Goal: Task Accomplishment & Management: Manage account settings

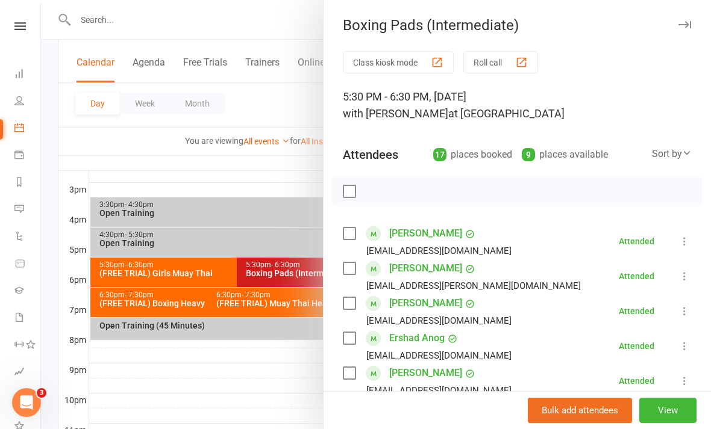
scroll to position [549, 0]
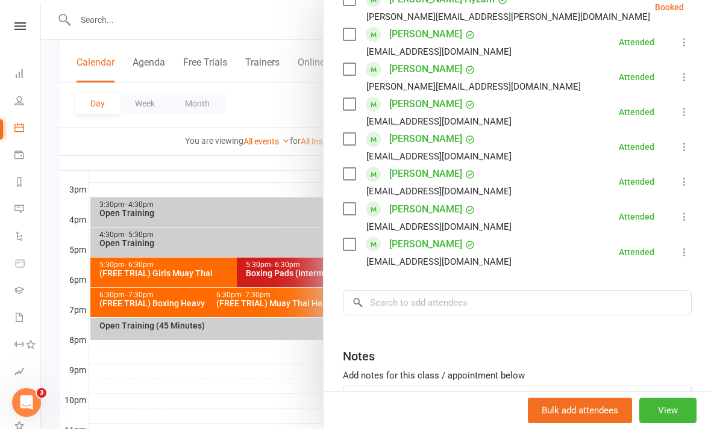
click at [242, 184] on div at bounding box center [376, 214] width 670 height 429
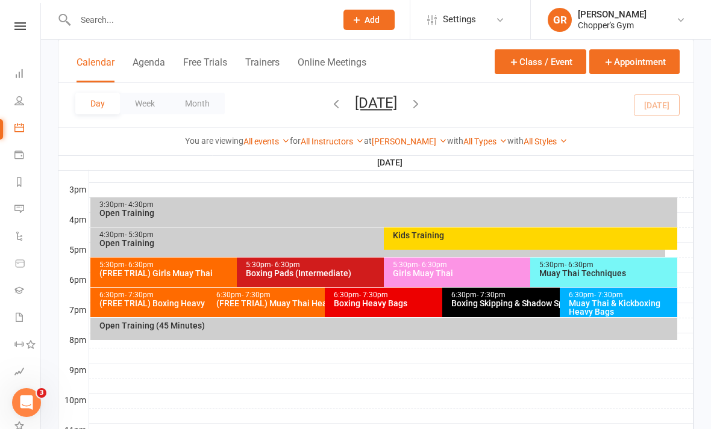
click at [601, 307] on div "Muay Thai & Kickboxing Heavy Bags" at bounding box center [621, 307] width 107 height 17
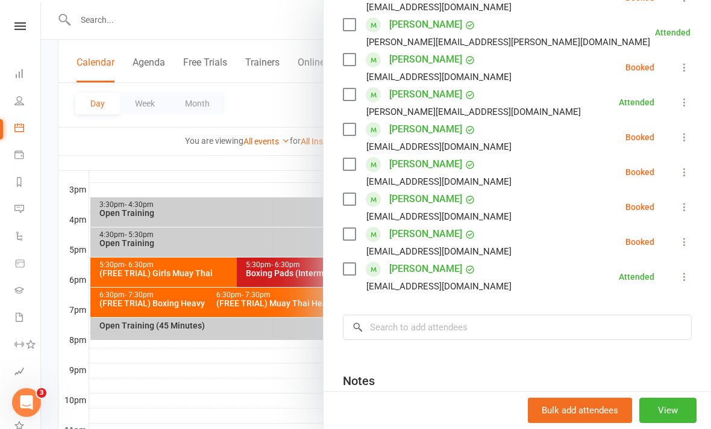
scroll to position [349, 0]
click at [682, 204] on icon at bounding box center [684, 207] width 12 height 12
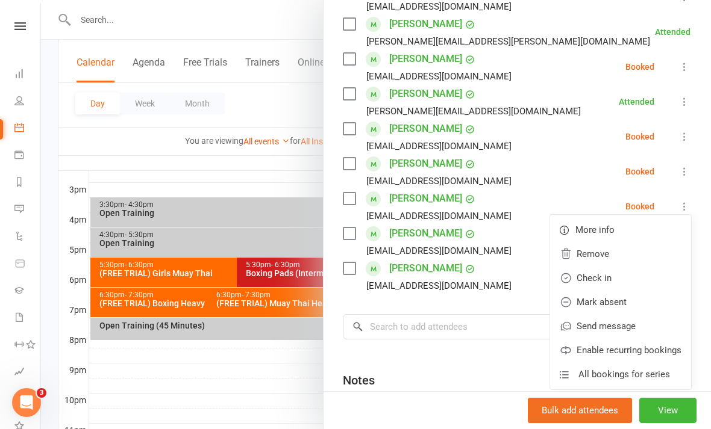
click at [614, 278] on link "Check in" at bounding box center [620, 278] width 141 height 24
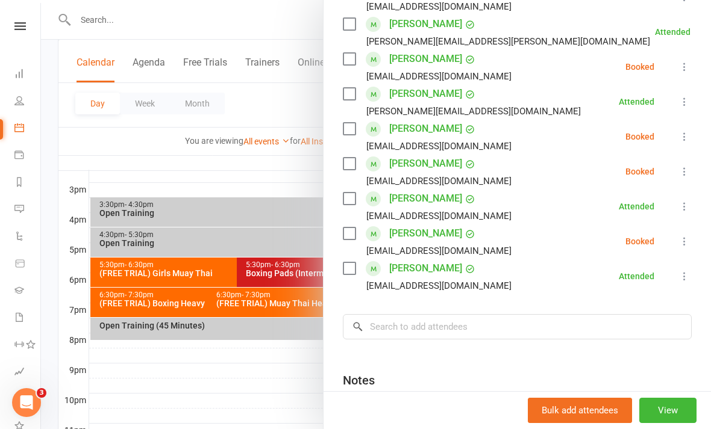
click at [682, 136] on icon at bounding box center [684, 137] width 12 height 12
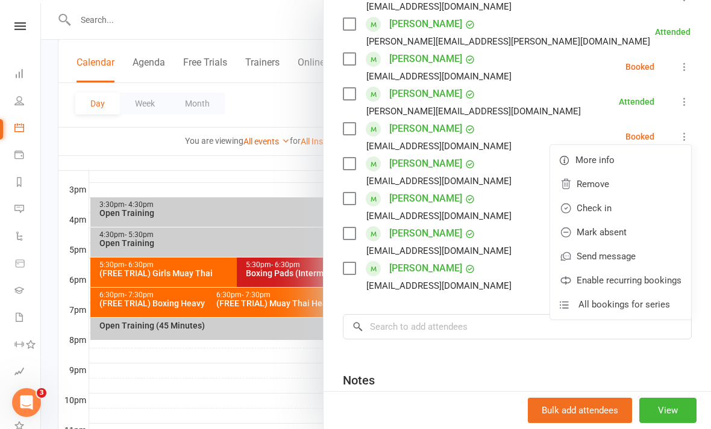
click at [636, 203] on link "Check in" at bounding box center [620, 208] width 141 height 24
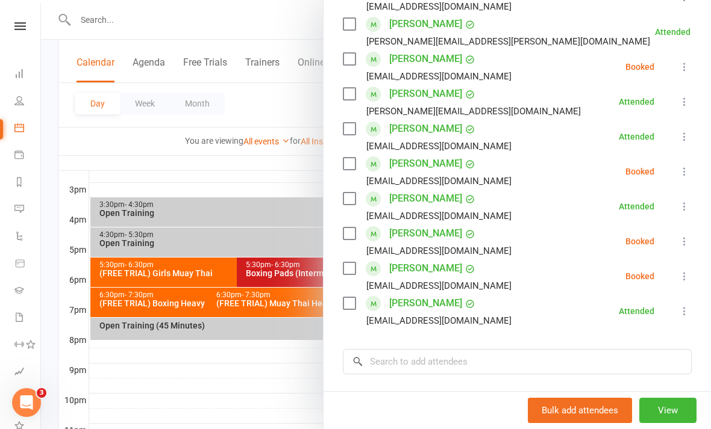
click at [294, 295] on div at bounding box center [376, 214] width 670 height 429
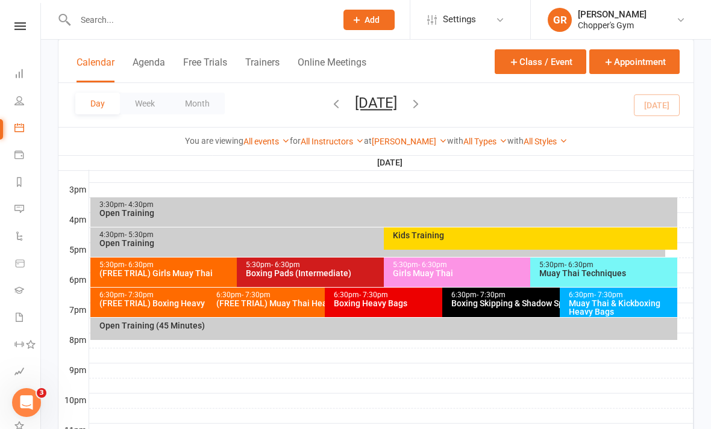
click at [399, 309] on div "6:30pm - 7:30pm Boxing Heavy Bags" at bounding box center [436, 303] width 223 height 30
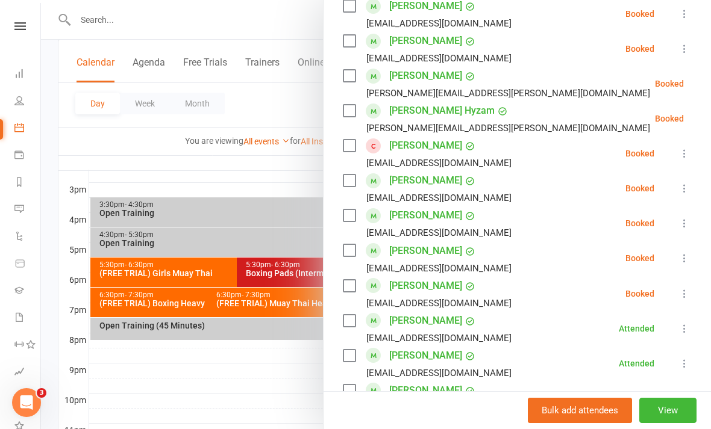
scroll to position [515, 0]
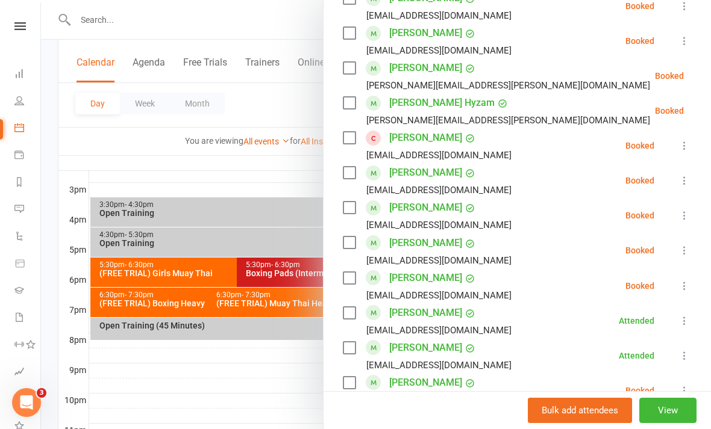
click at [690, 248] on icon at bounding box center [684, 251] width 12 height 12
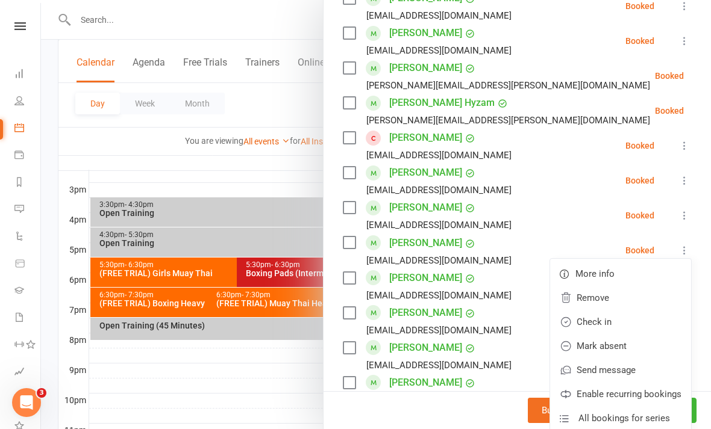
click at [613, 319] on link "Check in" at bounding box center [620, 322] width 141 height 24
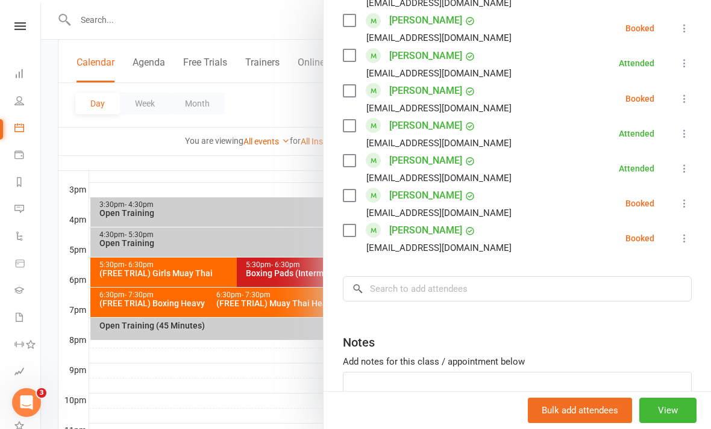
scroll to position [702, 0]
click at [682, 209] on icon at bounding box center [684, 204] width 12 height 12
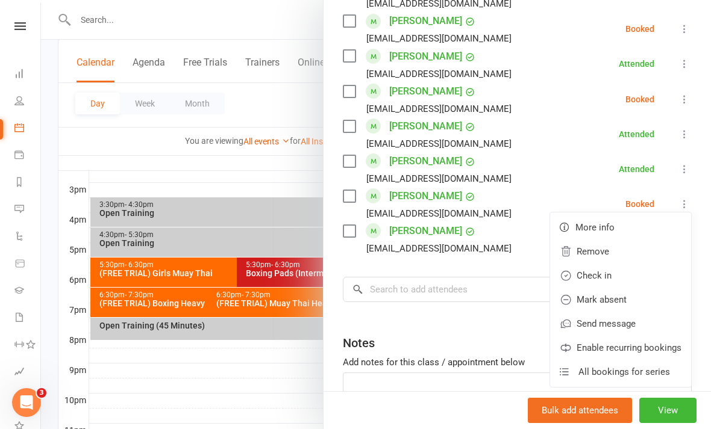
click at [622, 279] on link "Check in" at bounding box center [620, 276] width 141 height 24
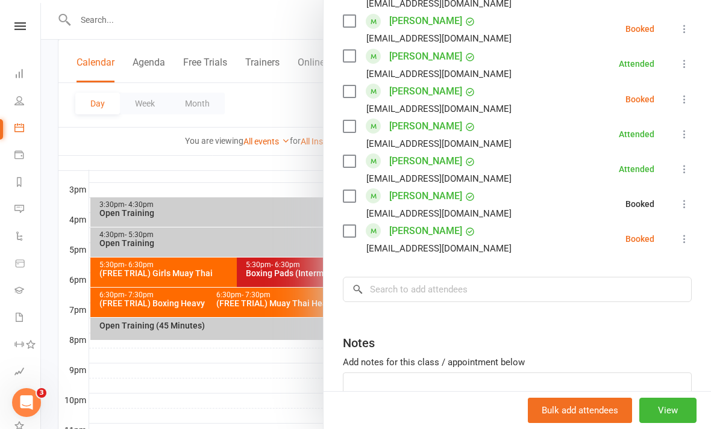
click at [685, 240] on icon at bounding box center [684, 239] width 12 height 12
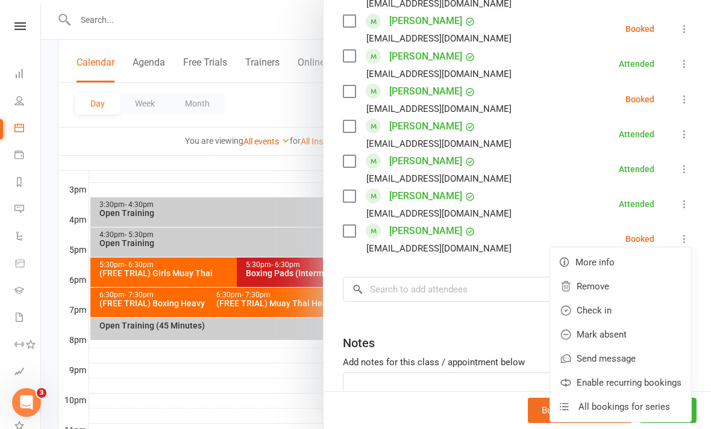
click at [614, 308] on link "Check in" at bounding box center [620, 311] width 141 height 24
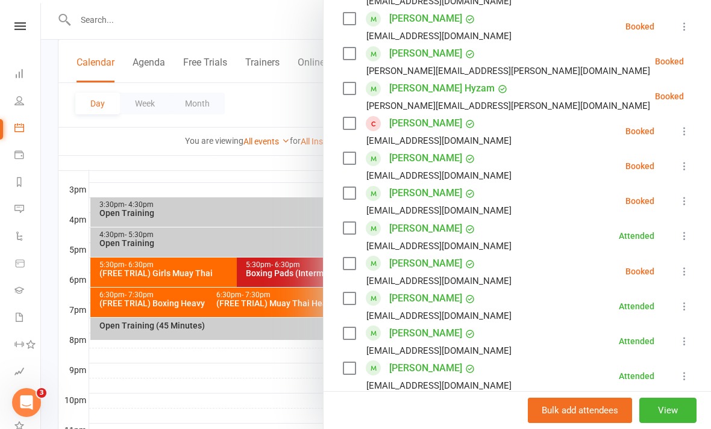
scroll to position [530, 0]
click at [229, 322] on div at bounding box center [376, 214] width 670 height 429
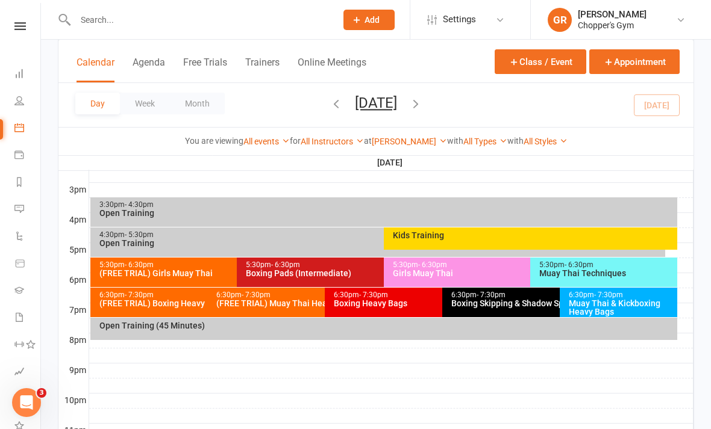
click at [345, 261] on div "5:30pm - 6:30pm" at bounding box center [380, 265] width 270 height 8
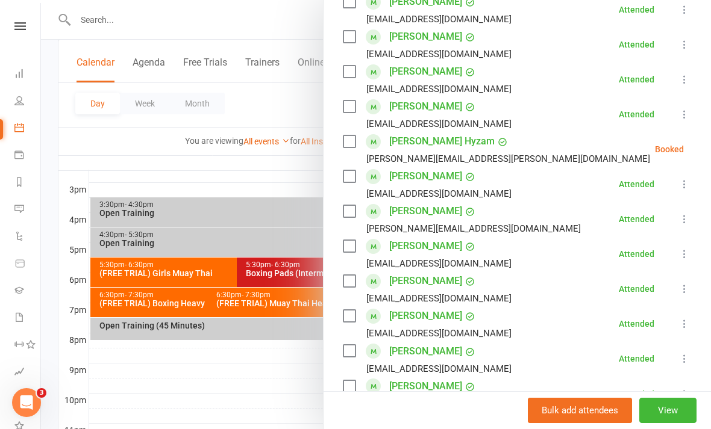
scroll to position [433, 0]
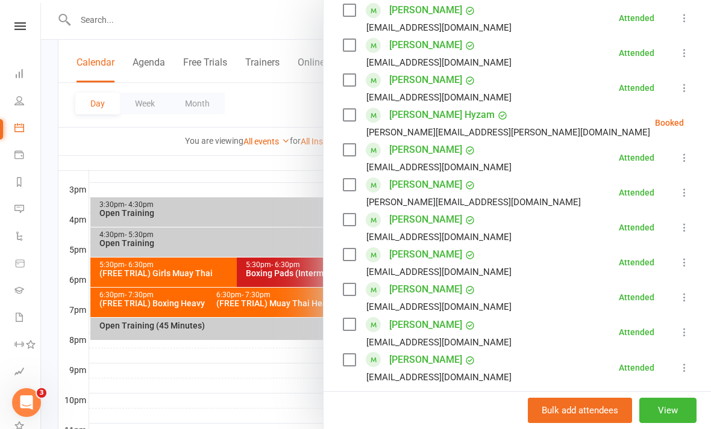
click at [708, 121] on icon at bounding box center [714, 123] width 12 height 12
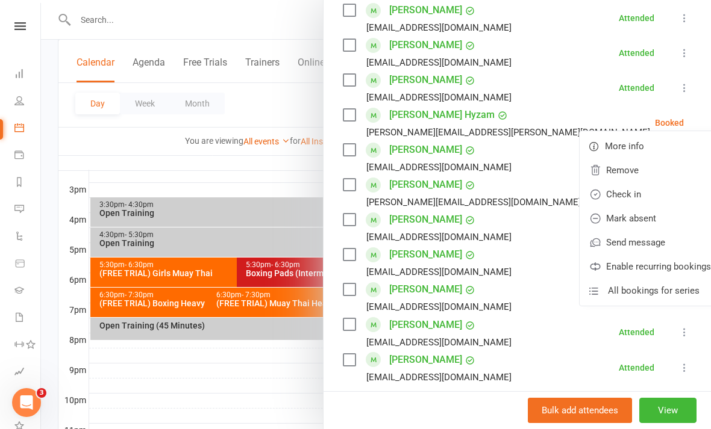
click at [629, 227] on link "Mark absent" at bounding box center [649, 219] width 141 height 24
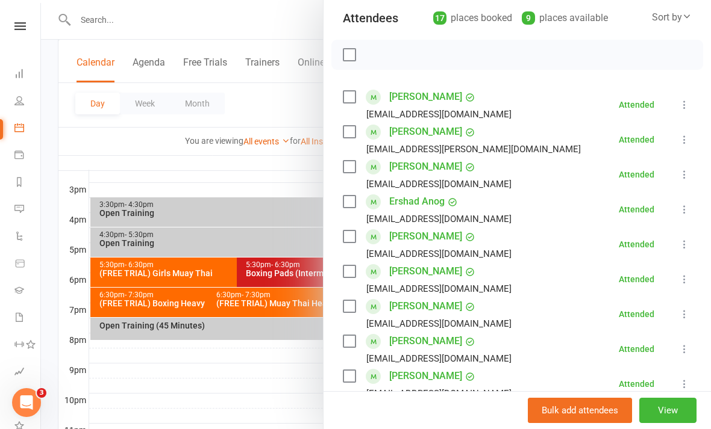
scroll to position [137, 0]
click at [280, 376] on div at bounding box center [376, 214] width 670 height 429
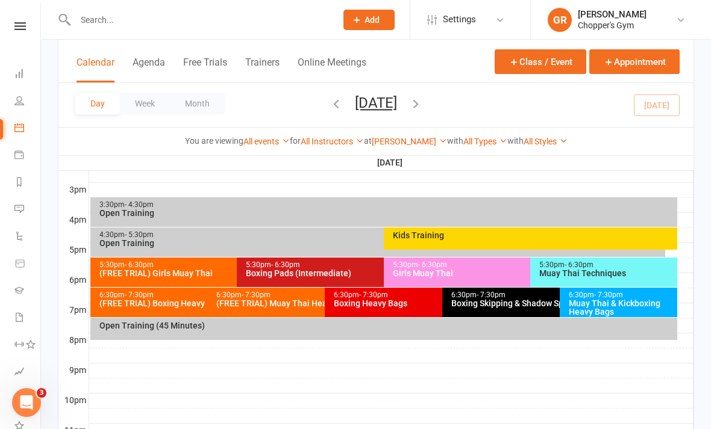
click at [403, 299] on div "Boxing Heavy Bags" at bounding box center [439, 303] width 212 height 8
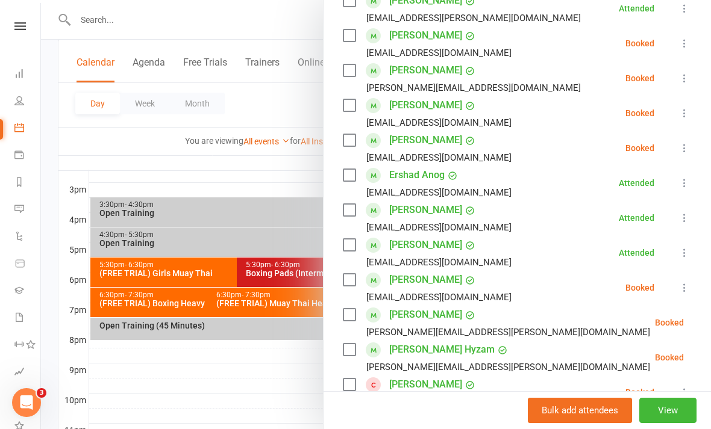
scroll to position [270, 0]
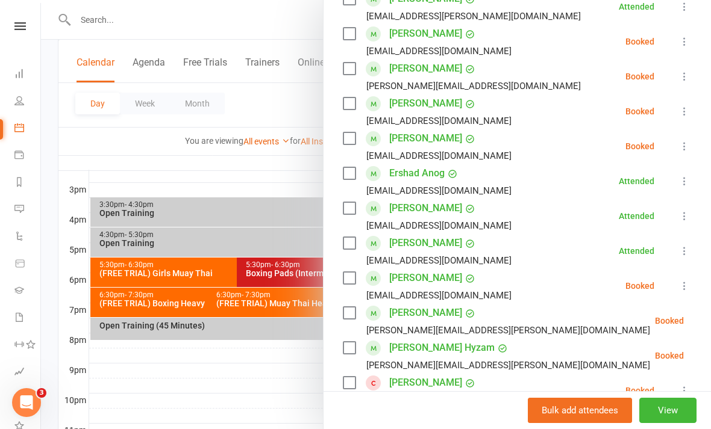
click at [686, 113] on icon at bounding box center [684, 111] width 12 height 12
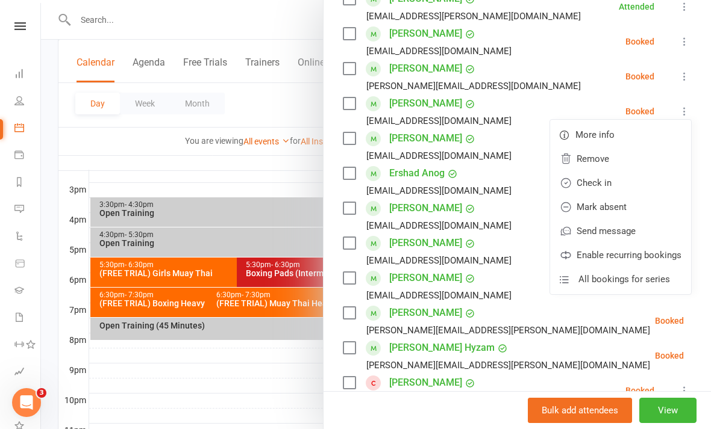
click at [622, 181] on link "Check in" at bounding box center [620, 183] width 141 height 24
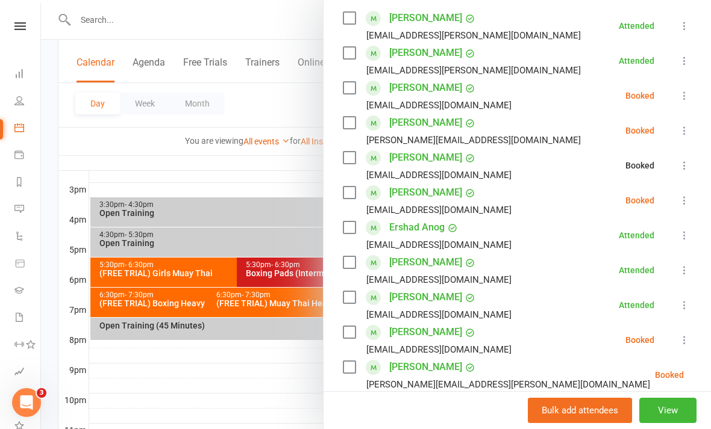
scroll to position [214, 0]
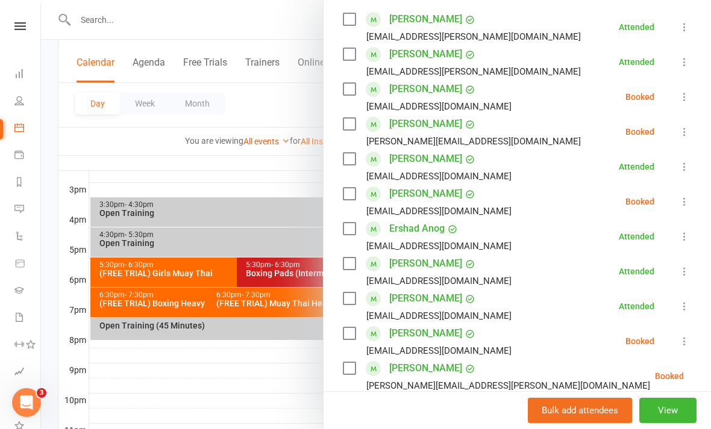
click at [680, 101] on icon at bounding box center [684, 97] width 12 height 12
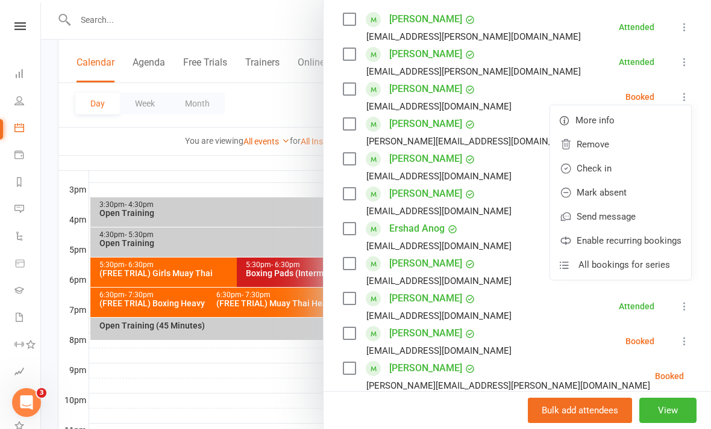
click at [614, 178] on link "Check in" at bounding box center [620, 169] width 141 height 24
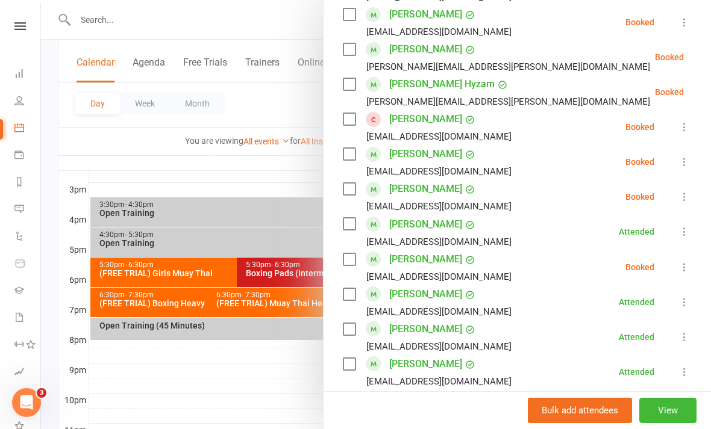
scroll to position [536, 0]
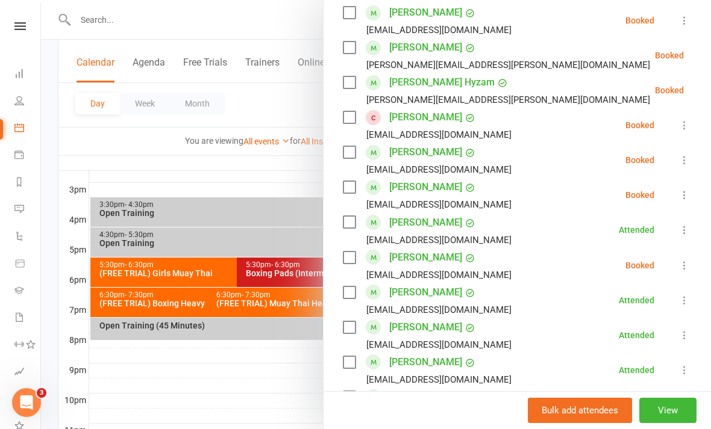
click at [707, 49] on button at bounding box center [714, 55] width 14 height 14
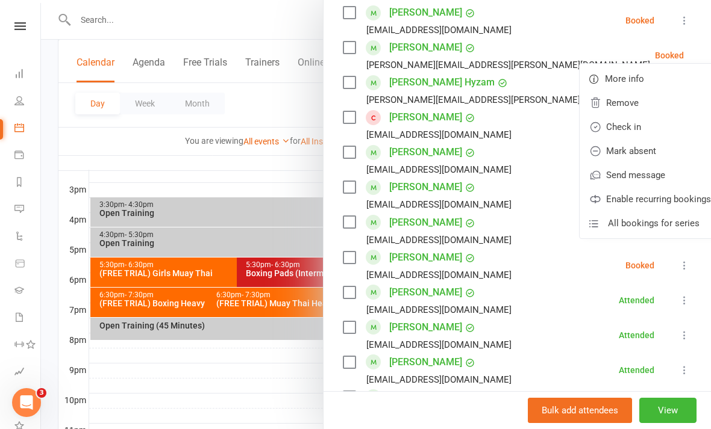
click at [620, 127] on link "Check in" at bounding box center [649, 127] width 141 height 24
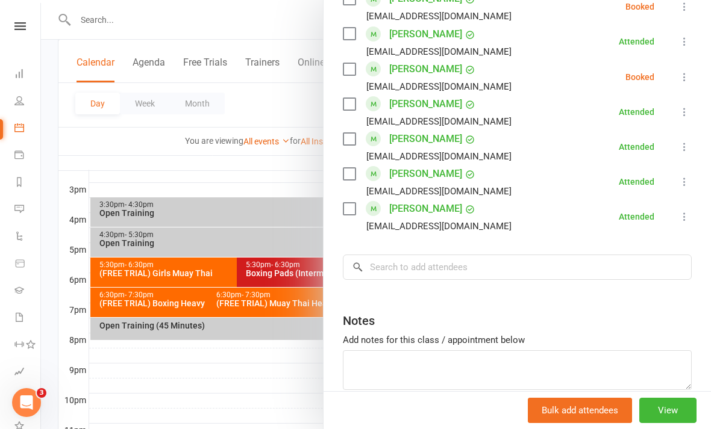
scroll to position [729, 0]
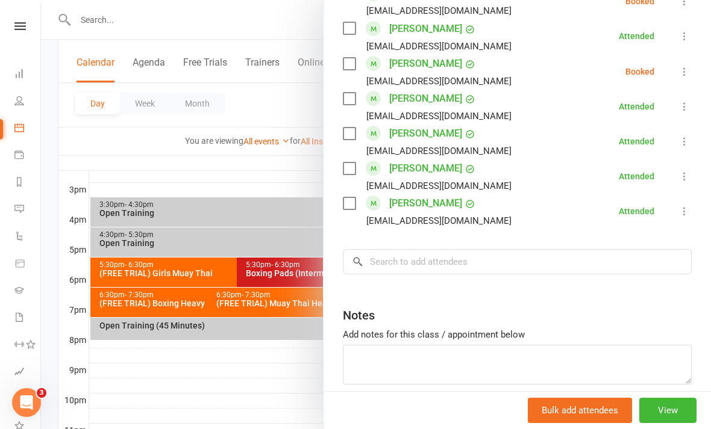
click at [248, 376] on div at bounding box center [376, 214] width 670 height 429
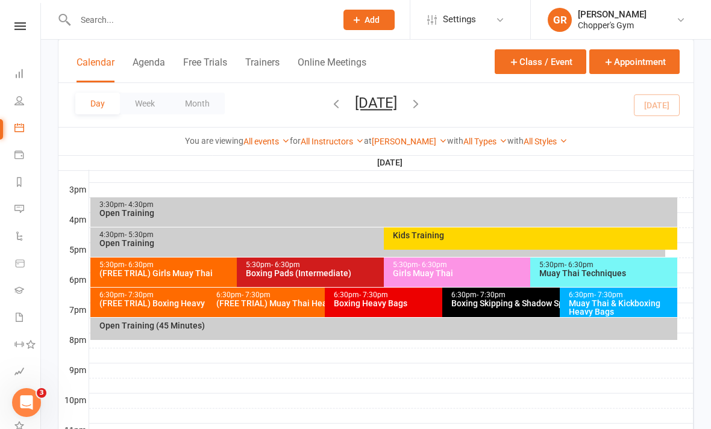
click at [285, 299] on div "(FREE TRIAL) Muay Thai Heavy Bags Class" at bounding box center [322, 303] width 212 height 8
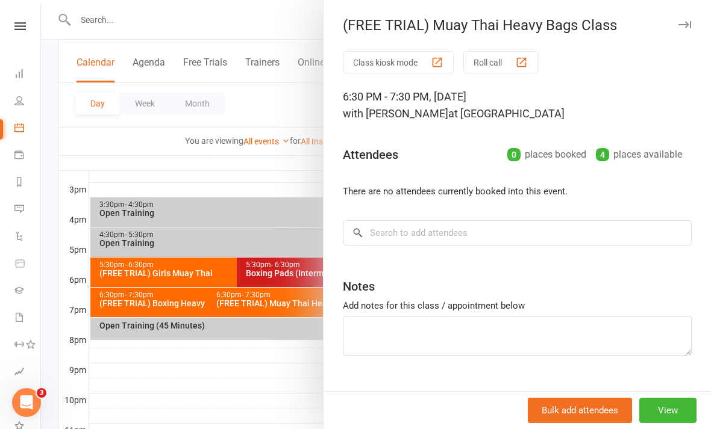
click at [239, 376] on div at bounding box center [376, 214] width 670 height 429
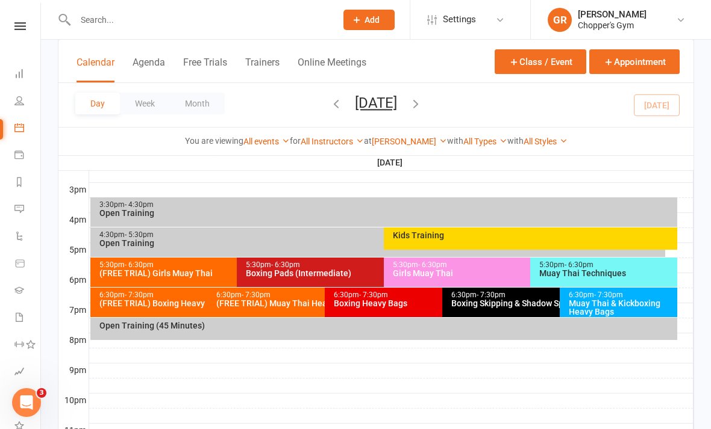
click at [171, 304] on div "(FREE TRIAL) Boxing Heavy Bags" at bounding box center [205, 303] width 212 height 8
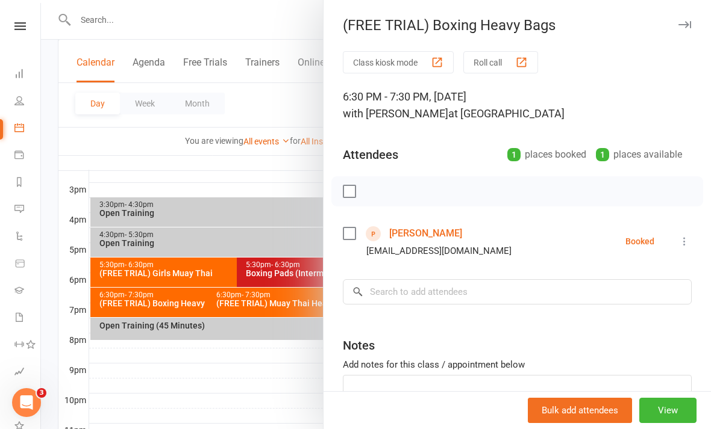
click at [425, 231] on link "Finlay Stewart" at bounding box center [425, 233] width 73 height 19
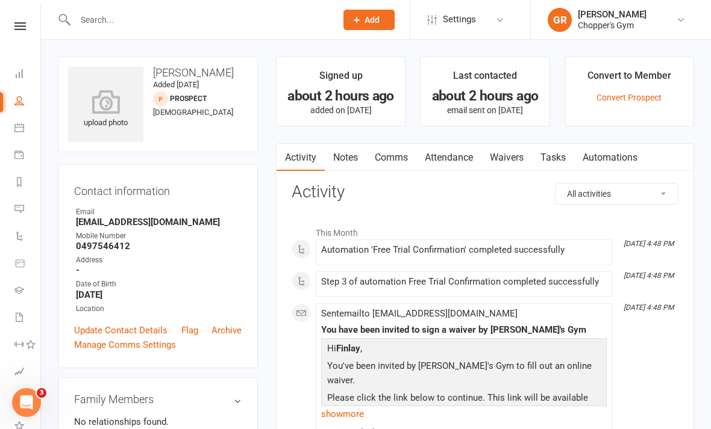
click at [505, 158] on link "Waivers" at bounding box center [506, 158] width 51 height 28
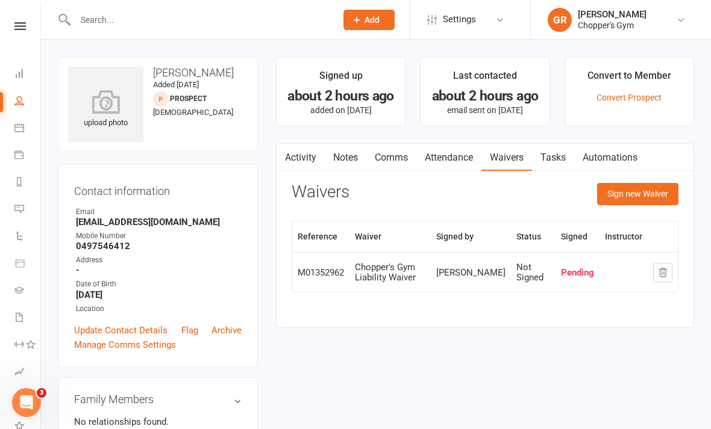
click at [660, 272] on icon "button" at bounding box center [663, 272] width 8 height 8
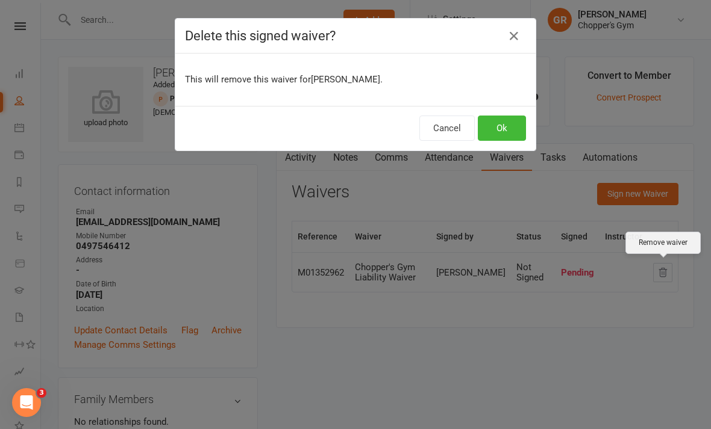
click at [506, 125] on button "Ok" at bounding box center [502, 128] width 48 height 25
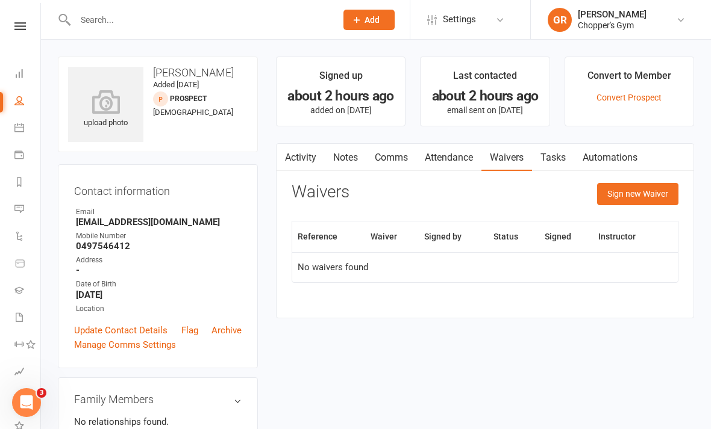
click at [635, 187] on button "Sign new Waiver" at bounding box center [637, 194] width 81 height 22
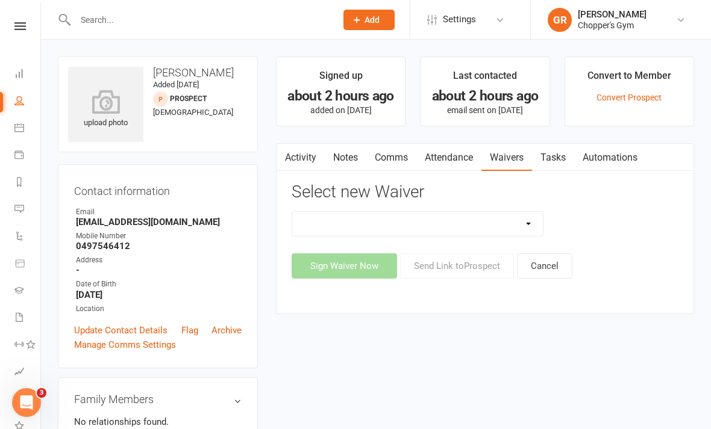
click at [473, 223] on select "12mth Up Front Membership Agreement Chopper's Gym Liability Waiver Chopper's Gy…" at bounding box center [417, 224] width 251 height 24
select select "13488"
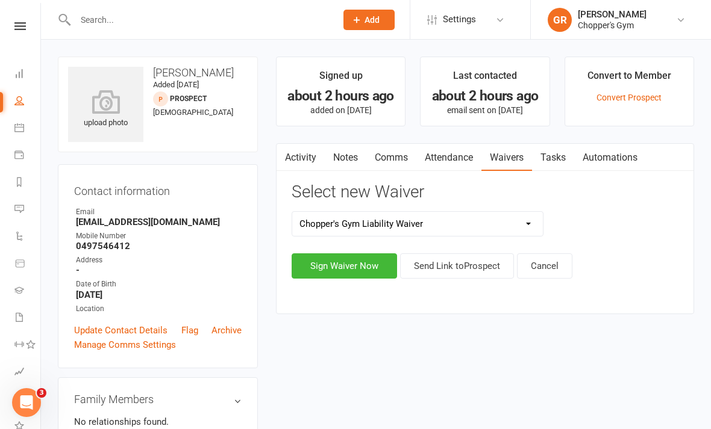
click at [357, 262] on button "Sign Waiver Now" at bounding box center [344, 266] width 105 height 25
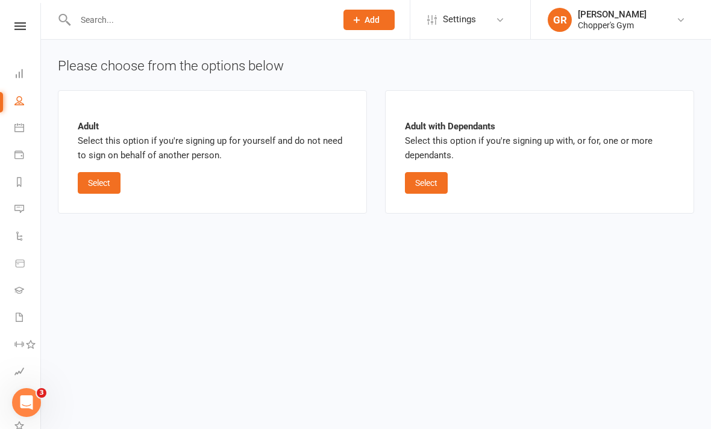
click at [91, 187] on button "Select" at bounding box center [99, 183] width 43 height 22
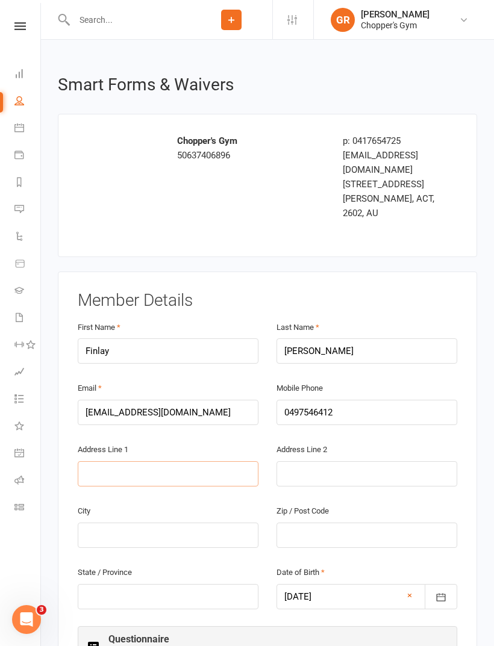
click at [101, 429] on input "text" at bounding box center [168, 473] width 181 height 25
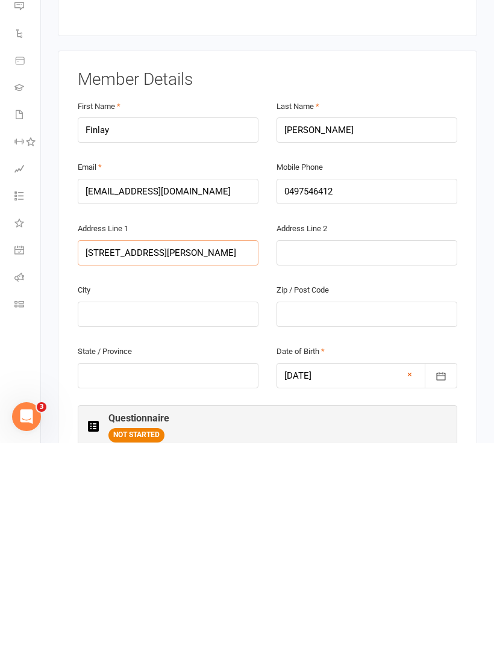
type input "31 monkman street Chapman"
click at [110, 429] on input "text" at bounding box center [168, 517] width 181 height 25
type input "C"
type input "ACT"
click at [94, 429] on input "text" at bounding box center [168, 578] width 181 height 25
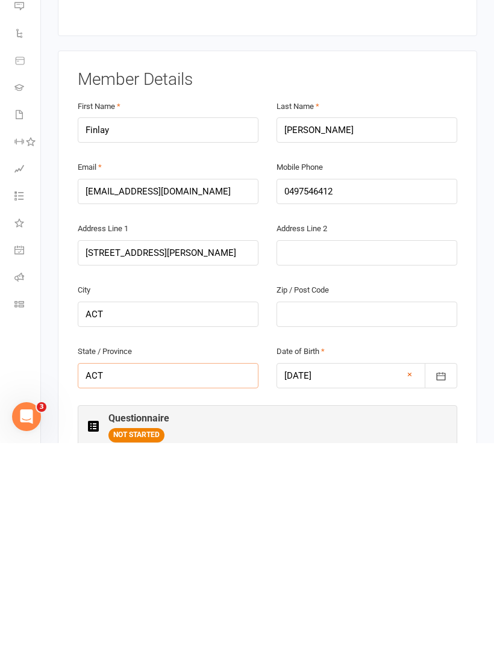
type input "ACT"
click at [99, 429] on input "ACT" at bounding box center [168, 517] width 181 height 25
click at [116, 429] on input "ACT" at bounding box center [168, 517] width 181 height 25
type input "Canberra"
click at [333, 429] on input "text" at bounding box center [366, 517] width 181 height 25
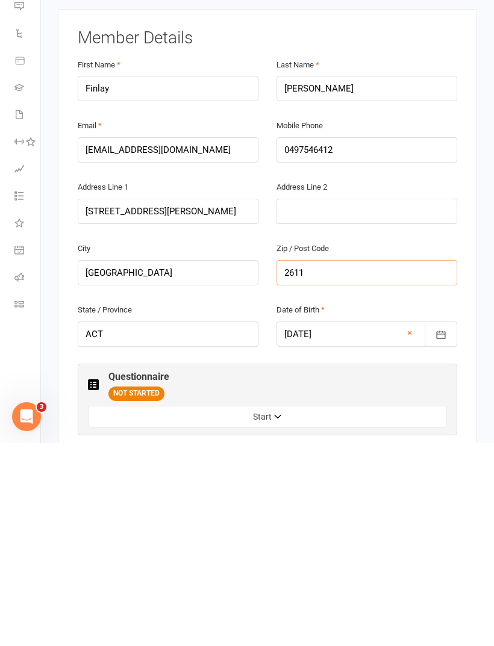
type input "2611"
click at [335, 429] on button "Start" at bounding box center [267, 620] width 359 height 22
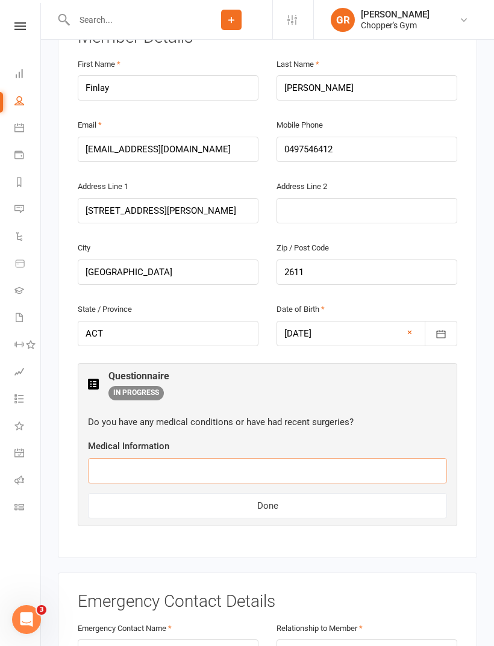
click at [112, 429] on input "text" at bounding box center [267, 470] width 359 height 25
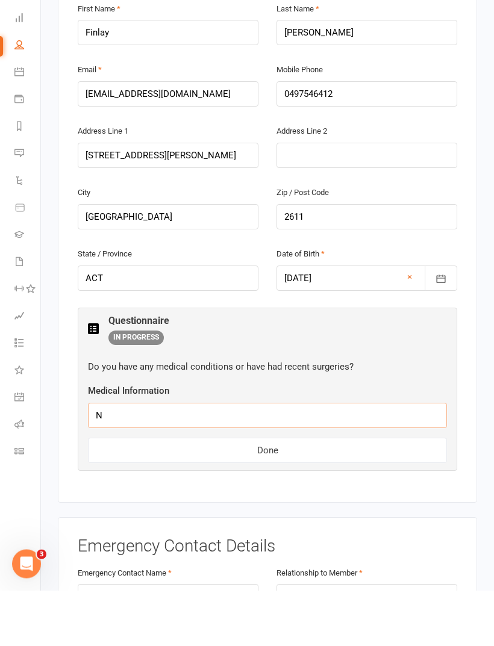
type input "No"
click at [333, 429] on button "Done" at bounding box center [267, 506] width 359 height 25
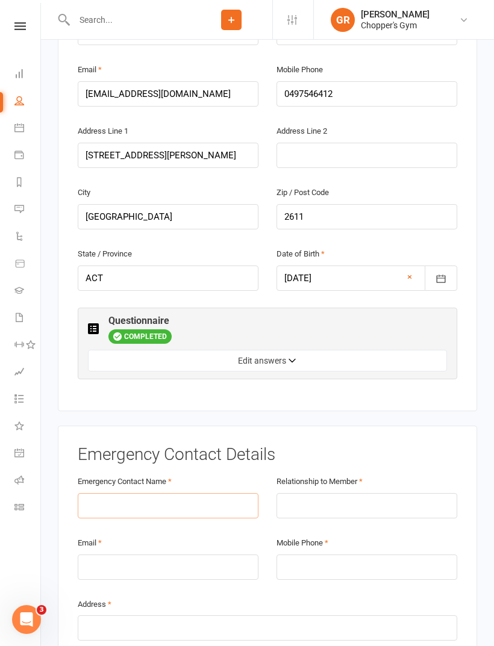
click at [100, 429] on input "text" at bounding box center [168, 505] width 181 height 25
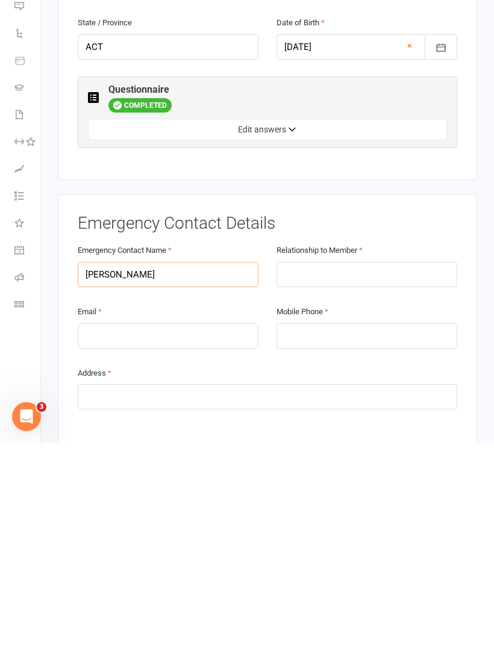
type input "Kate"
click at [371, 429] on input "text" at bounding box center [366, 477] width 181 height 25
type input "Mother"
click at [111, 429] on input "email" at bounding box center [168, 538] width 181 height 25
click at [351, 429] on input "tel" at bounding box center [366, 538] width 181 height 25
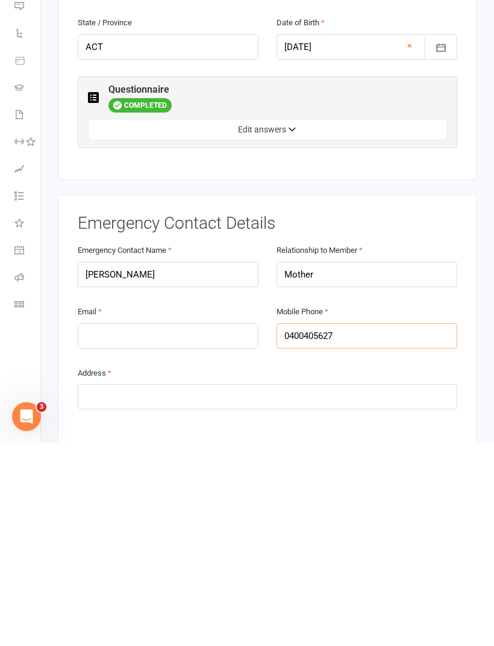
type input "0400405627"
click at [106, 429] on input "text" at bounding box center [267, 599] width 379 height 25
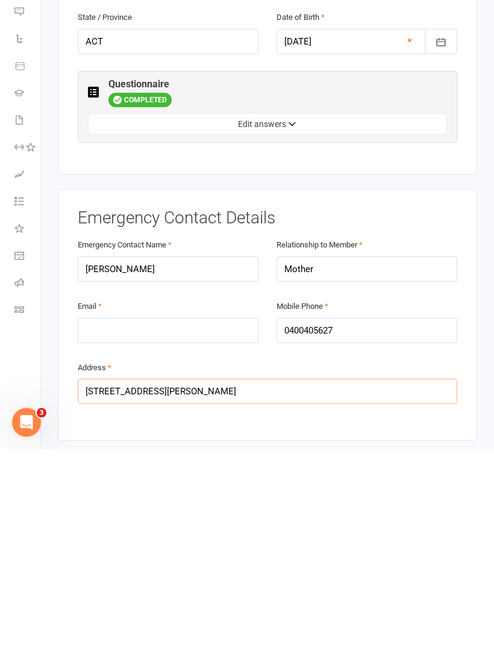
type input "31 monkman street Chapman"
click at [110, 429] on input "email" at bounding box center [168, 528] width 181 height 25
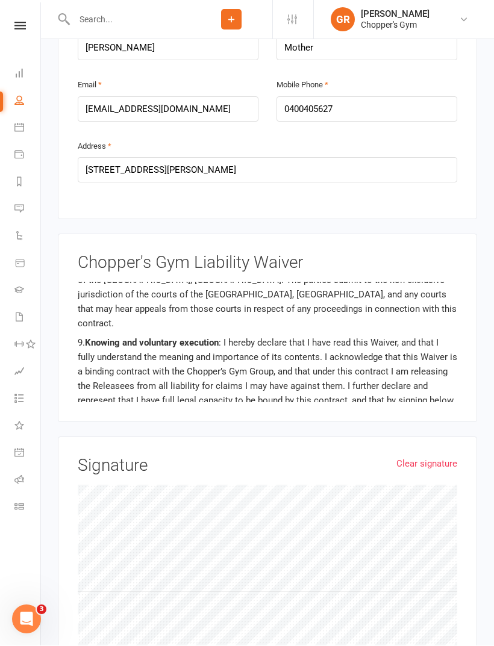
scroll to position [777, 0]
type input "finlaystewart21@gmail.com"
click at [426, 429] on link "Clear signature" at bounding box center [426, 464] width 61 height 14
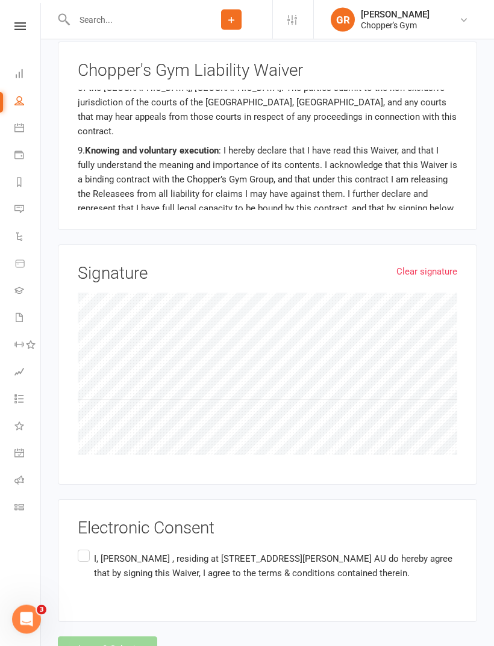
scroll to position [972, 0]
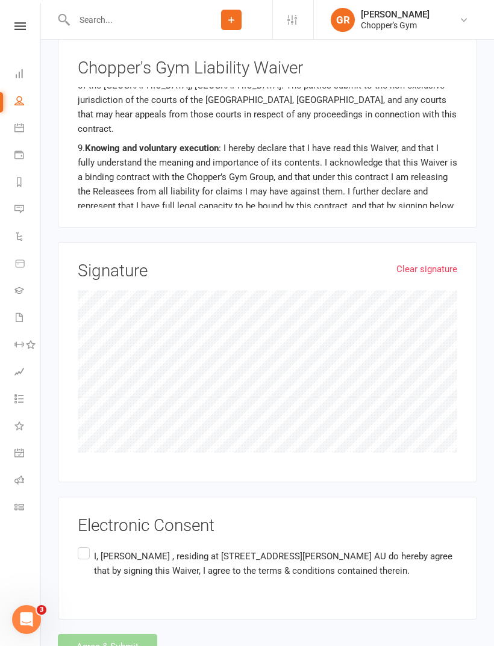
click at [93, 429] on label "I, Finlay Stewart , residing at 31 monkman street Chapman, Canberra, ACT 2611 A…" at bounding box center [267, 564] width 379 height 38
click at [86, 429] on input "I, Finlay Stewart , residing at 31 monkman street Chapman, Canberra, ACT 2611 A…" at bounding box center [82, 545] width 8 height 0
click at [86, 429] on button "Agree & Submit" at bounding box center [107, 646] width 99 height 25
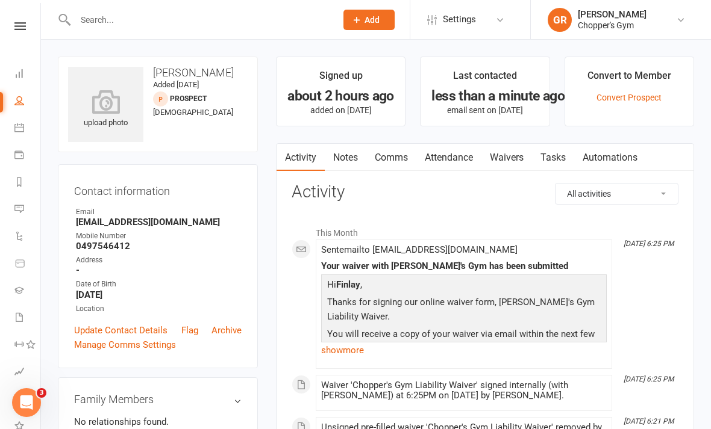
click at [25, 314] on link "Waivers 2" at bounding box center [27, 318] width 27 height 27
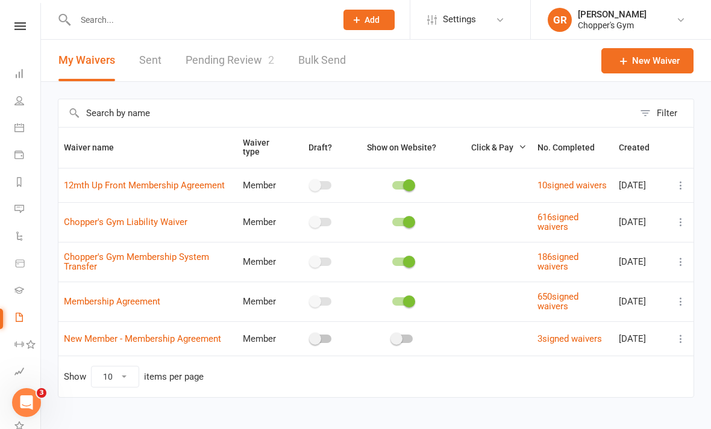
click at [252, 67] on link "Pending Review 2" at bounding box center [230, 61] width 89 height 42
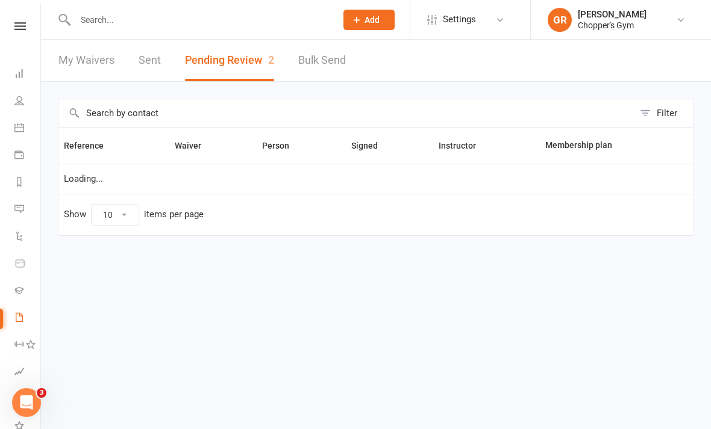
select select "50"
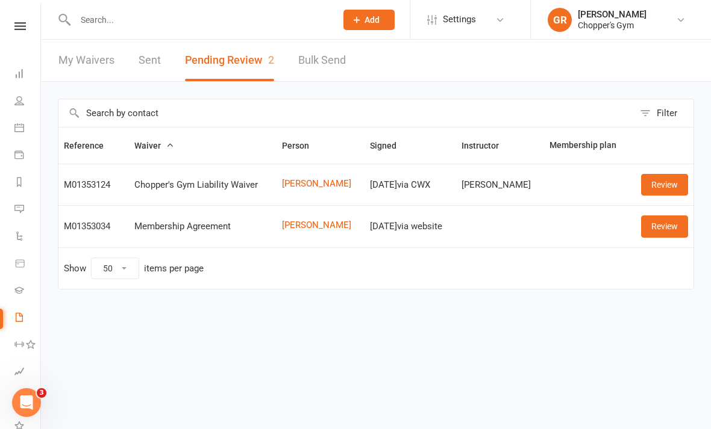
click at [663, 183] on link "Review" at bounding box center [664, 185] width 47 height 22
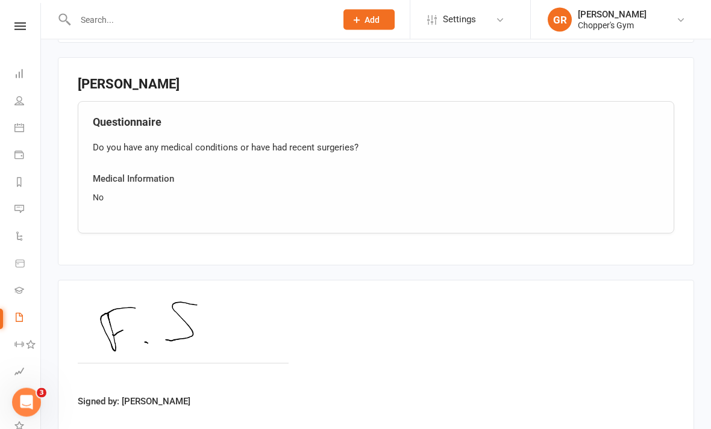
scroll to position [835, 0]
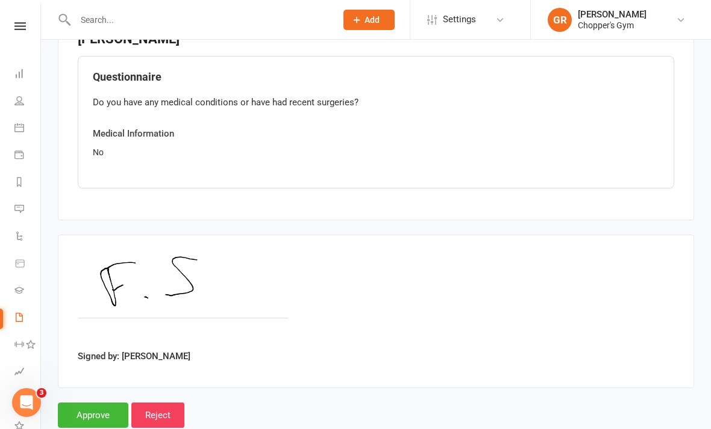
click at [95, 413] on input "Approve" at bounding box center [93, 415] width 70 height 25
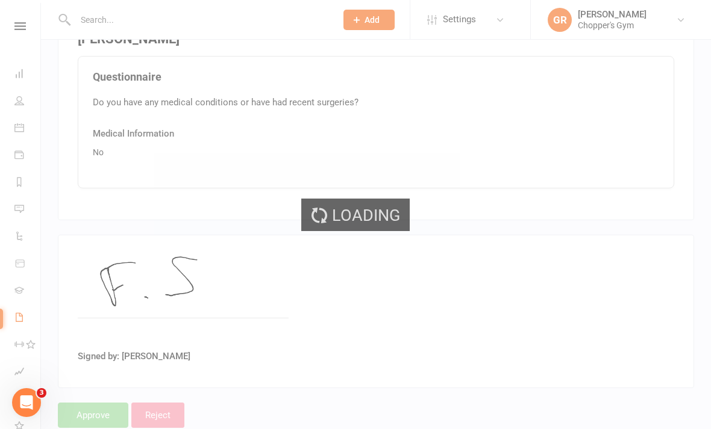
select select "50"
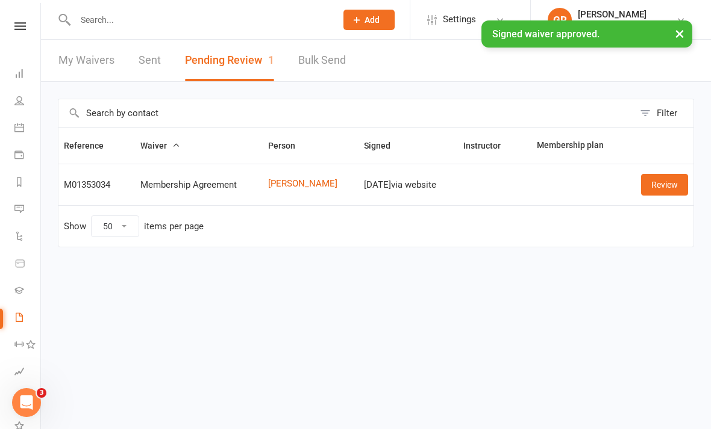
click at [660, 186] on link "Review" at bounding box center [664, 185] width 47 height 22
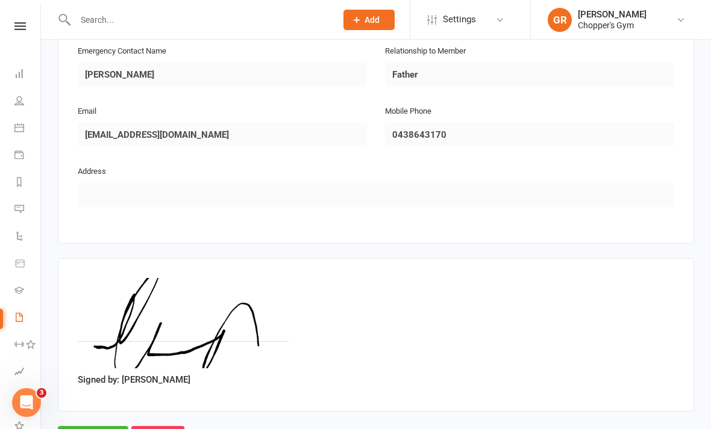
scroll to position [613, 0]
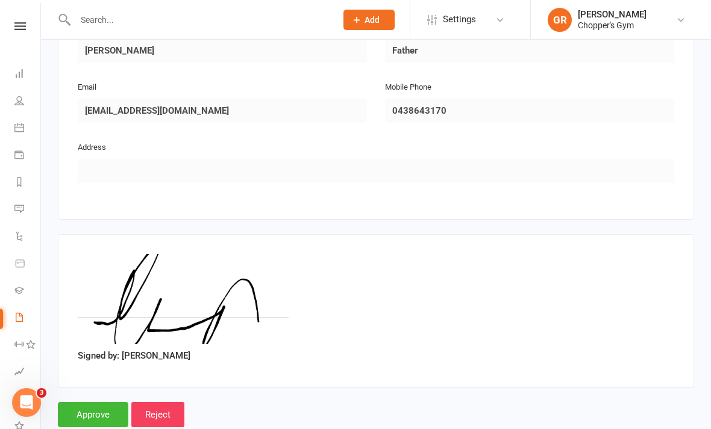
click at [96, 414] on input "Approve" at bounding box center [93, 414] width 70 height 25
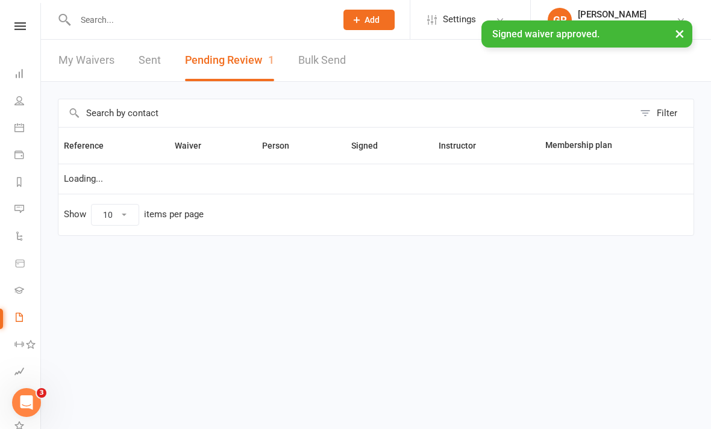
select select "50"
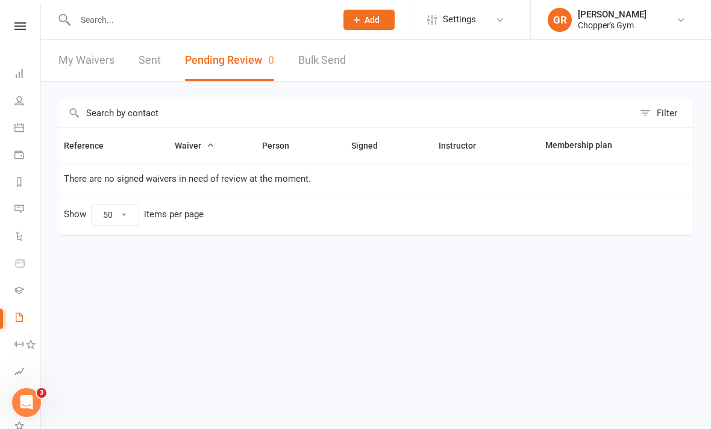
click at [14, 124] on icon at bounding box center [19, 128] width 10 height 10
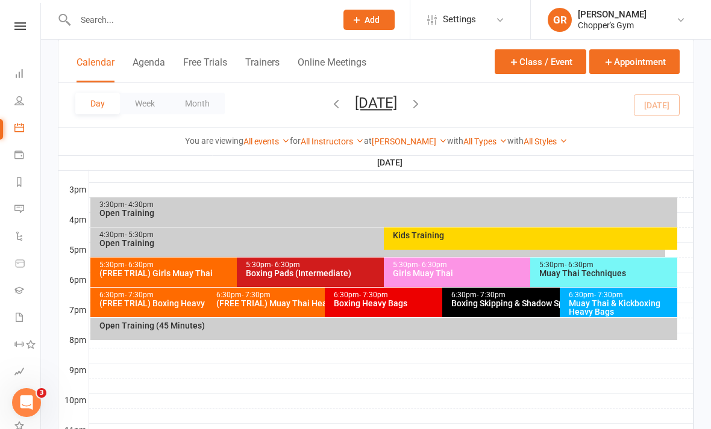
scroll to position [545, 0]
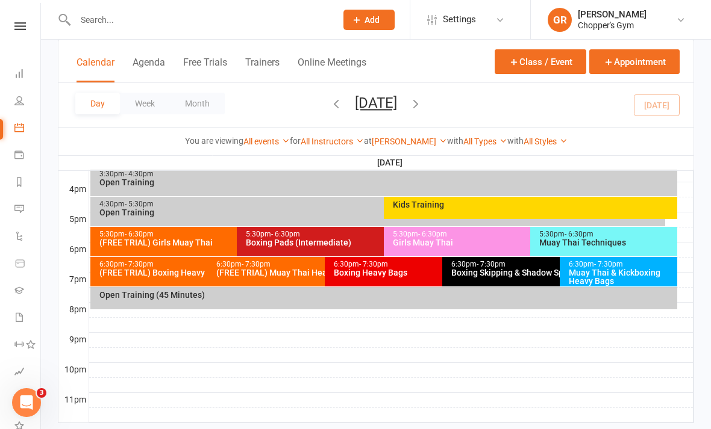
click at [581, 242] on div "Muay Thai Techniques" at bounding box center [607, 243] width 136 height 8
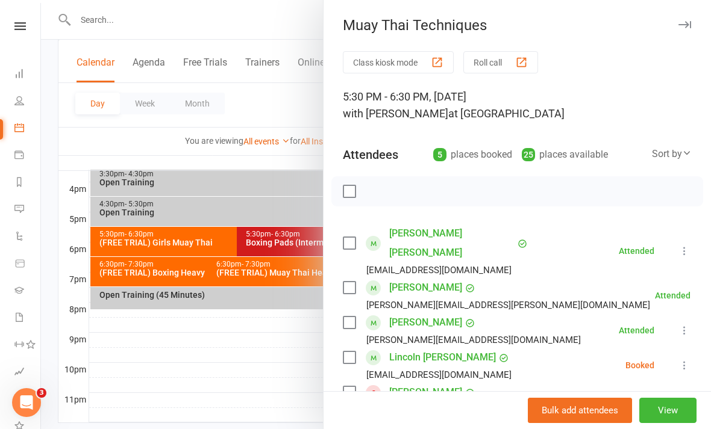
click at [678, 358] on button at bounding box center [684, 365] width 14 height 14
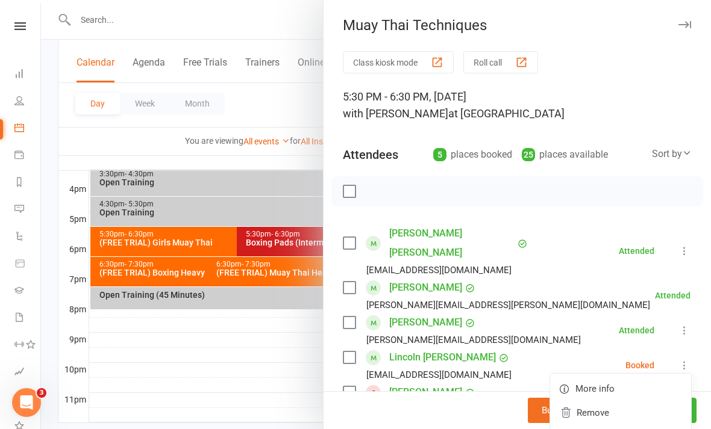
click at [616, 425] on link "Check in" at bounding box center [620, 437] width 141 height 24
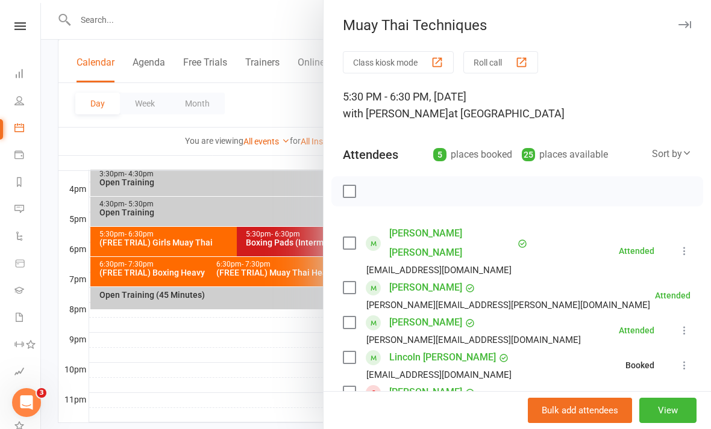
click at [307, 397] on div at bounding box center [376, 214] width 670 height 429
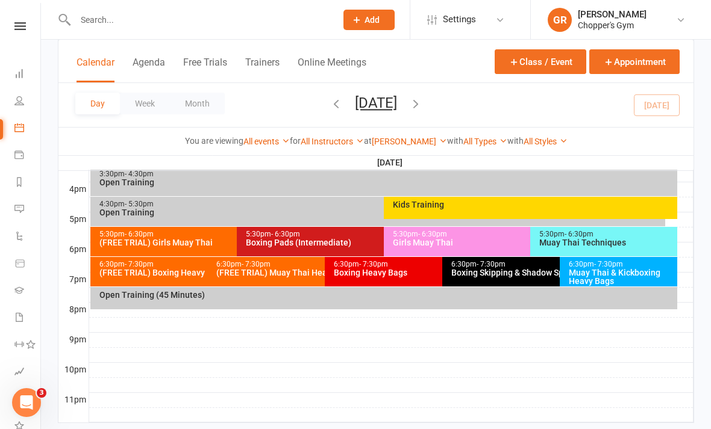
click at [635, 275] on div "Muay Thai & Kickboxing Heavy Bags" at bounding box center [621, 277] width 107 height 17
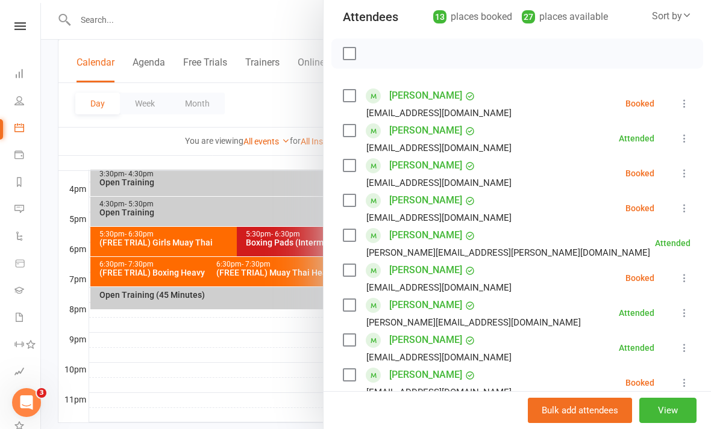
scroll to position [139, 0]
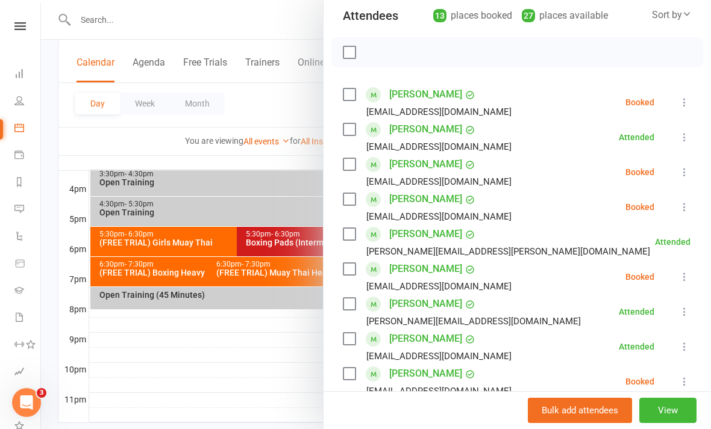
click at [685, 96] on button at bounding box center [684, 102] width 14 height 14
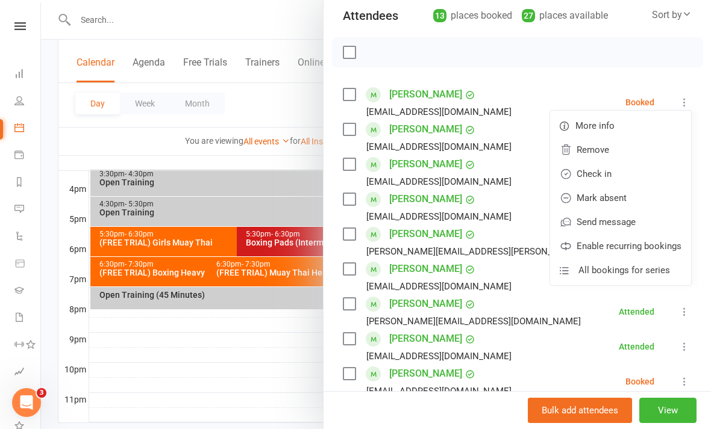
click at [620, 170] on link "Check in" at bounding box center [620, 174] width 141 height 24
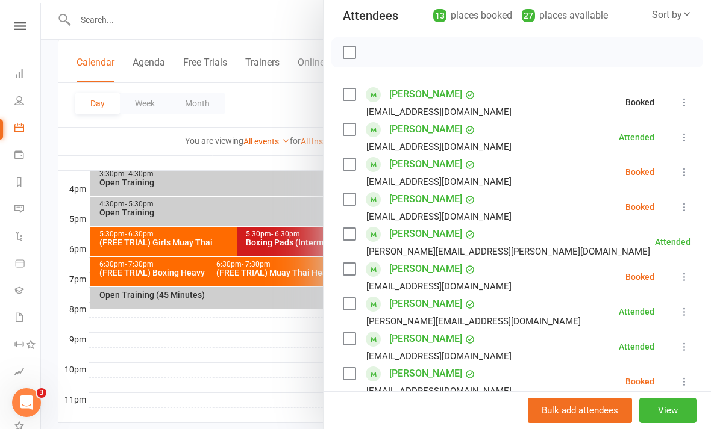
click at [690, 172] on icon at bounding box center [684, 172] width 12 height 12
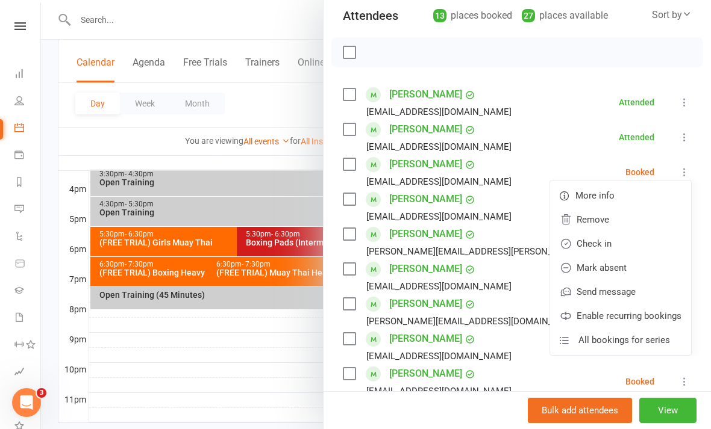
click at [618, 245] on link "Check in" at bounding box center [620, 244] width 141 height 24
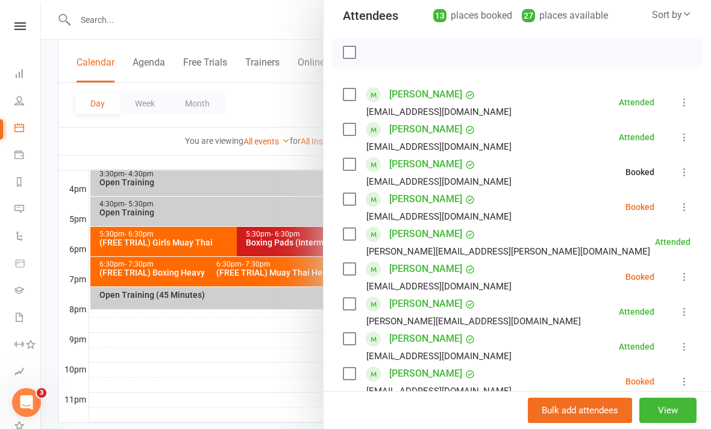
click at [682, 207] on icon at bounding box center [684, 207] width 12 height 12
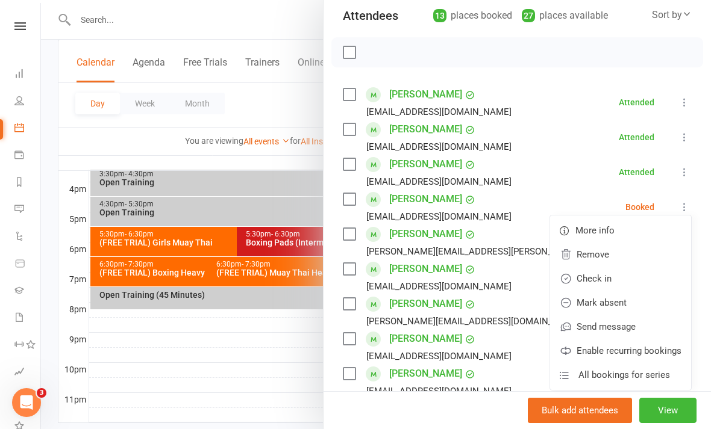
click at [601, 282] on link "Check in" at bounding box center [620, 279] width 141 height 24
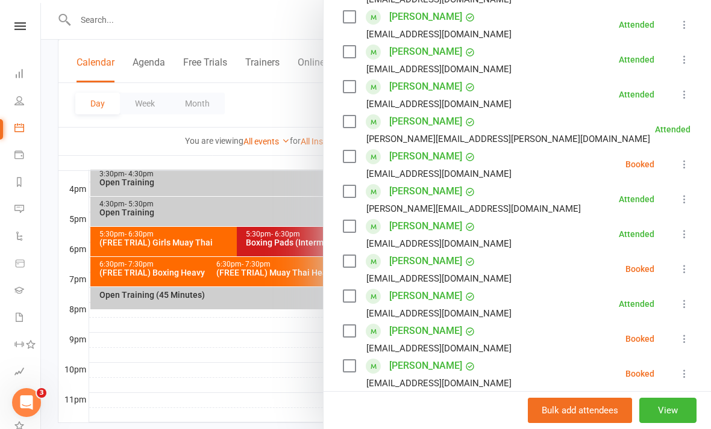
scroll to position [260, 0]
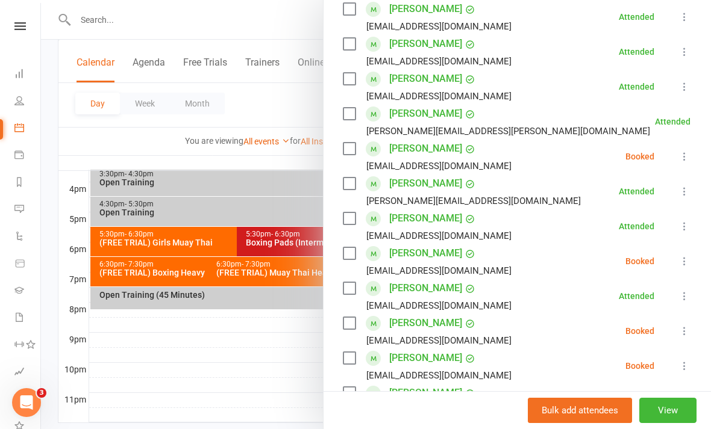
click at [684, 260] on icon at bounding box center [684, 261] width 12 height 12
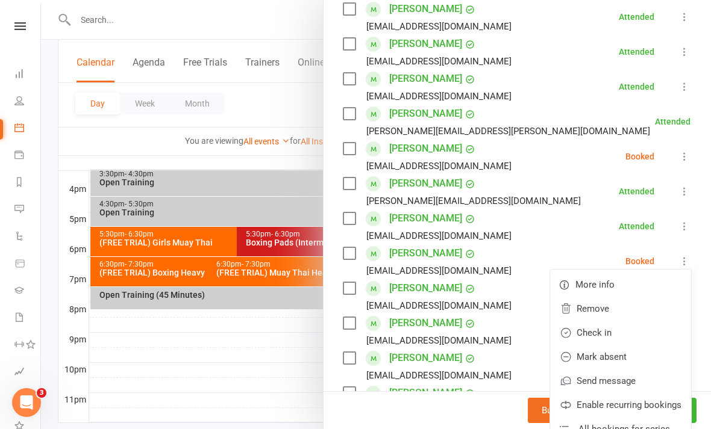
click at [622, 334] on link "Check in" at bounding box center [620, 333] width 141 height 24
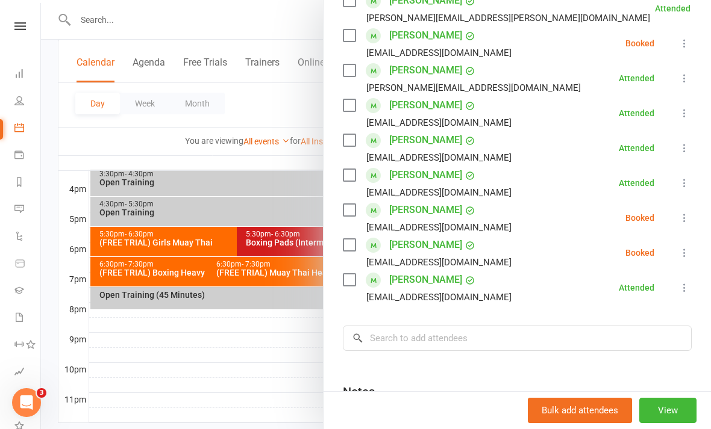
scroll to position [375, 0]
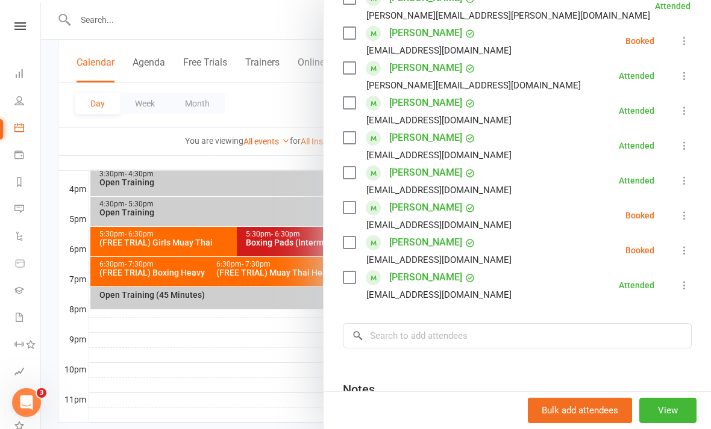
click at [683, 220] on icon at bounding box center [684, 216] width 12 height 12
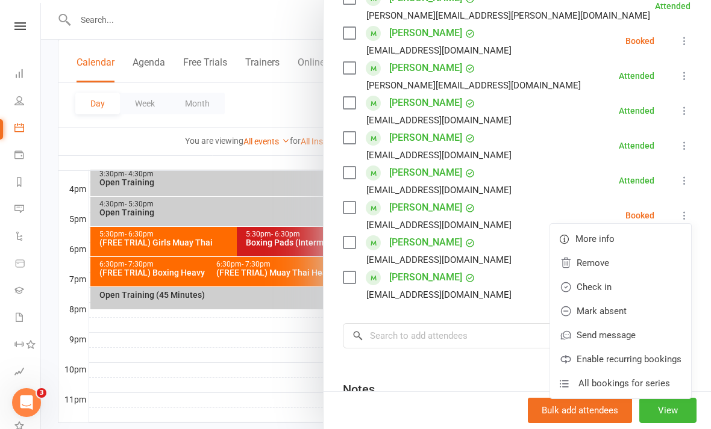
click at [624, 287] on link "Check in" at bounding box center [620, 287] width 141 height 24
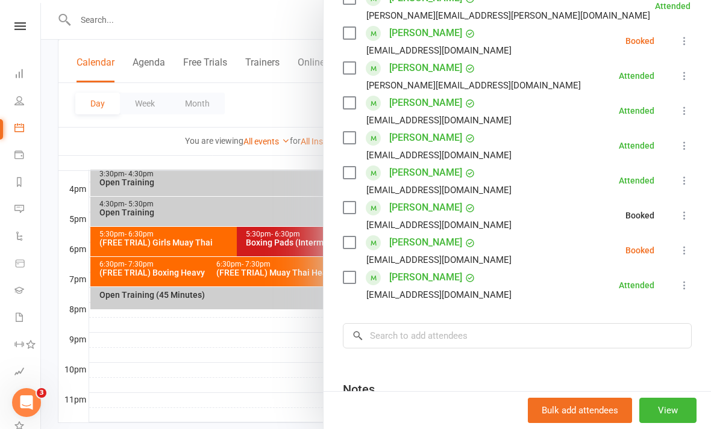
click at [685, 255] on icon at bounding box center [684, 251] width 12 height 12
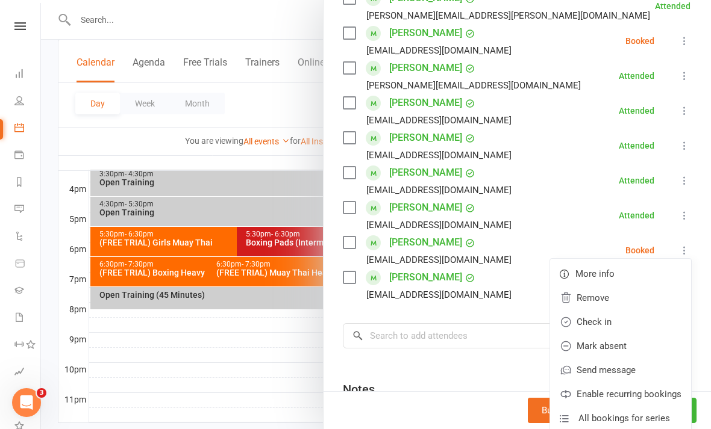
click at [618, 321] on link "Check in" at bounding box center [620, 322] width 141 height 24
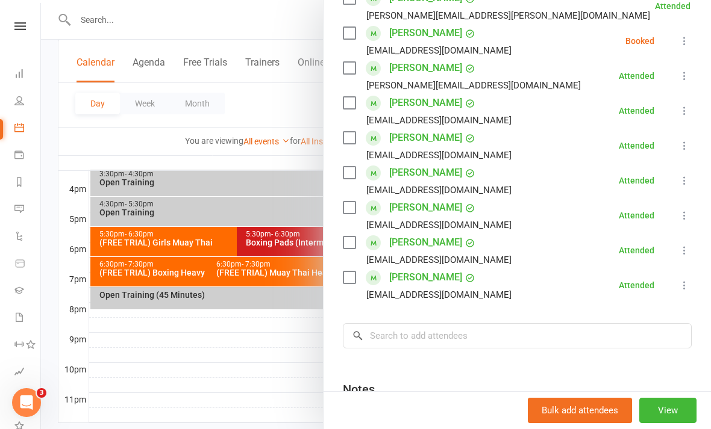
click at [286, 386] on div at bounding box center [376, 214] width 670 height 429
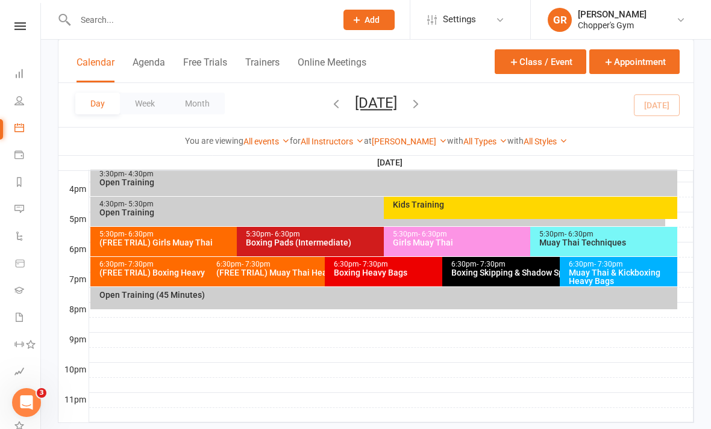
click at [412, 272] on div "Boxing Heavy Bags" at bounding box center [439, 273] width 212 height 8
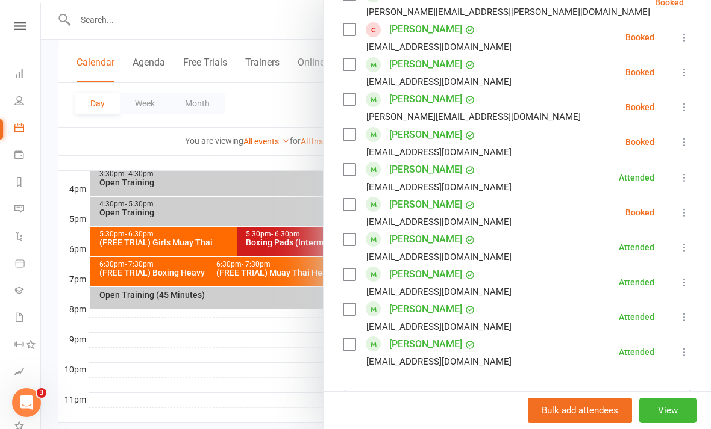
scroll to position [624, 0]
click at [16, 260] on icon at bounding box center [19, 263] width 11 height 11
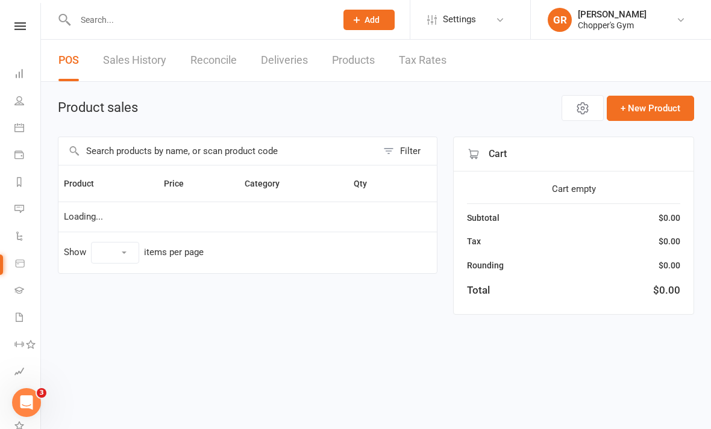
select select "100"
click at [281, 146] on input "text" at bounding box center [217, 151] width 319 height 28
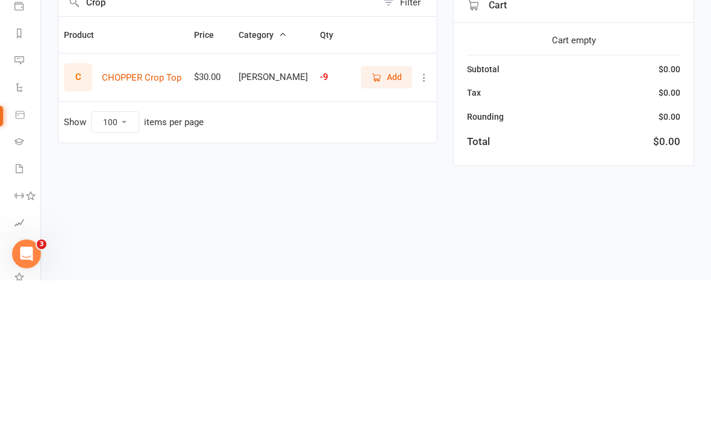
type input "Crop"
click at [388, 219] on span "Add" at bounding box center [394, 225] width 15 height 13
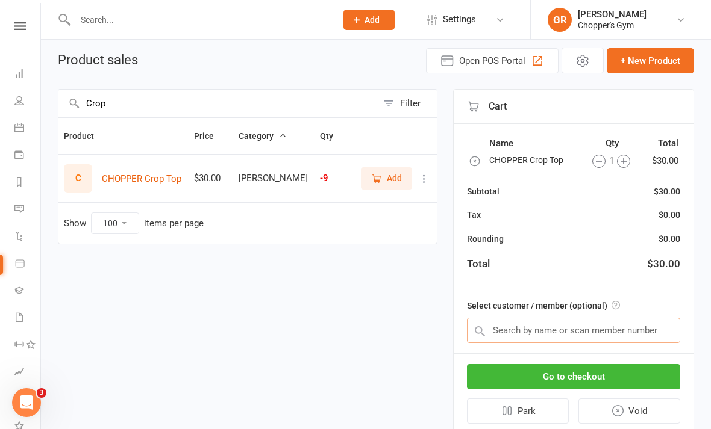
click at [610, 331] on input "text" at bounding box center [573, 330] width 213 height 25
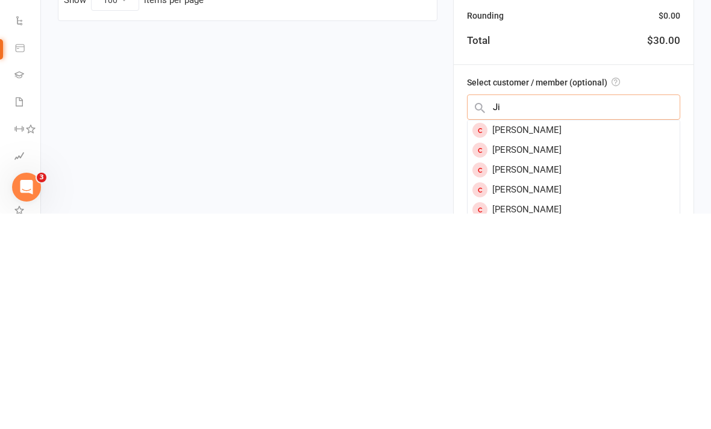
type input "J"
type input "Kimmy"
click at [593, 336] on div "[PERSON_NAME]" at bounding box center [573, 346] width 212 height 20
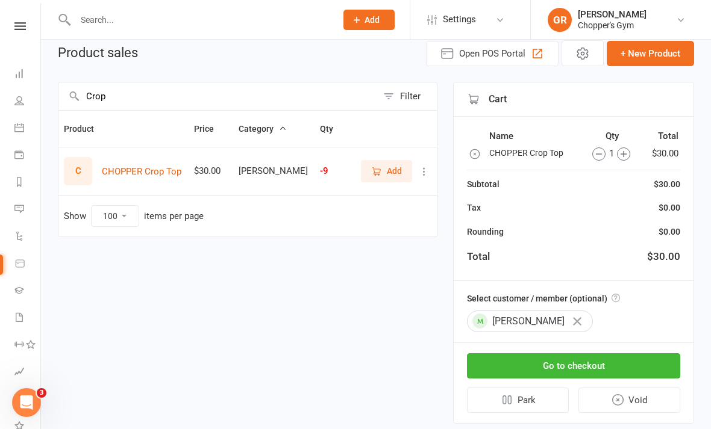
click at [593, 367] on button "Go to checkout" at bounding box center [573, 366] width 213 height 25
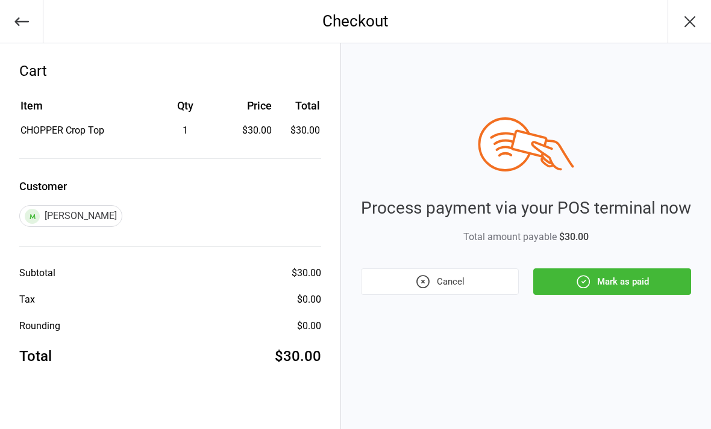
click at [613, 282] on button "Mark as paid" at bounding box center [612, 282] width 158 height 27
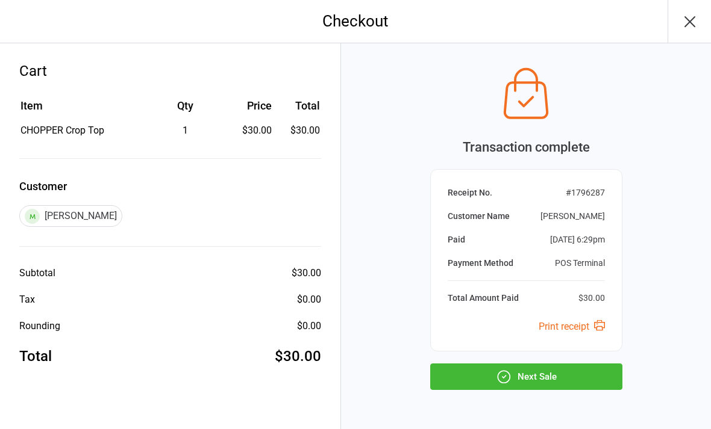
click at [560, 375] on button "Next Sale" at bounding box center [526, 377] width 192 height 27
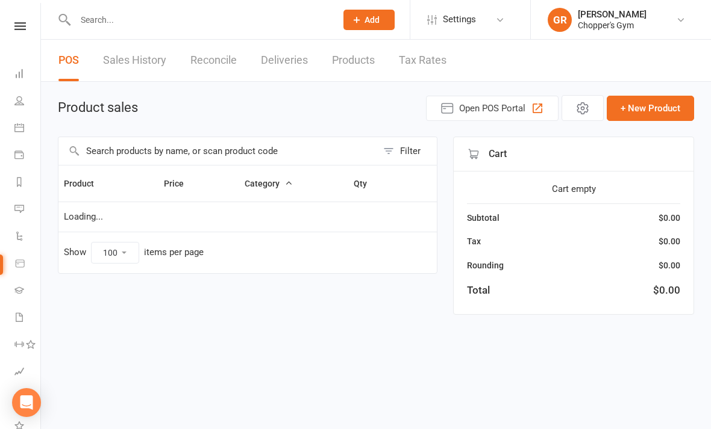
select select "100"
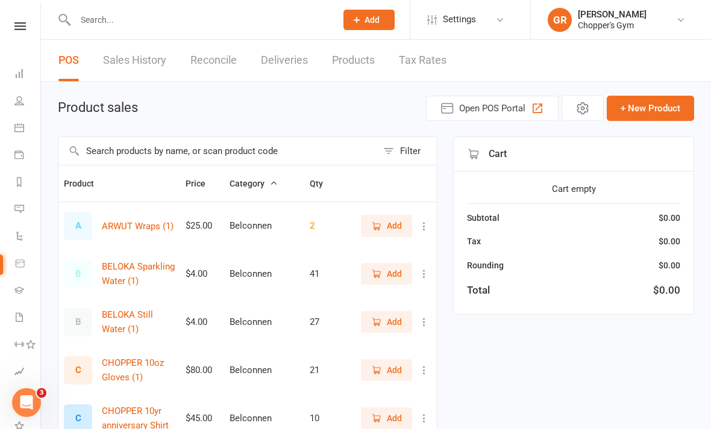
click at [26, 129] on link "Calendar" at bounding box center [27, 129] width 27 height 27
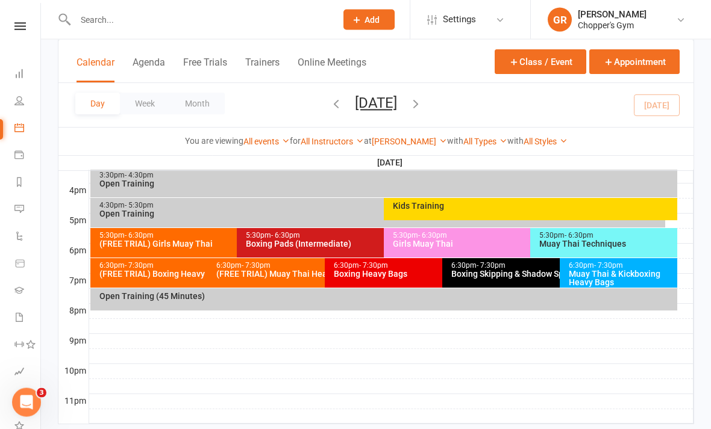
scroll to position [542, 0]
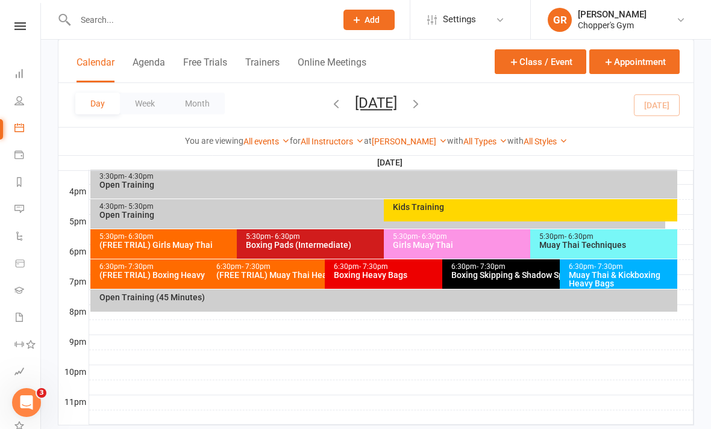
click at [410, 269] on div "6:30pm - 7:30pm" at bounding box center [439, 267] width 212 height 8
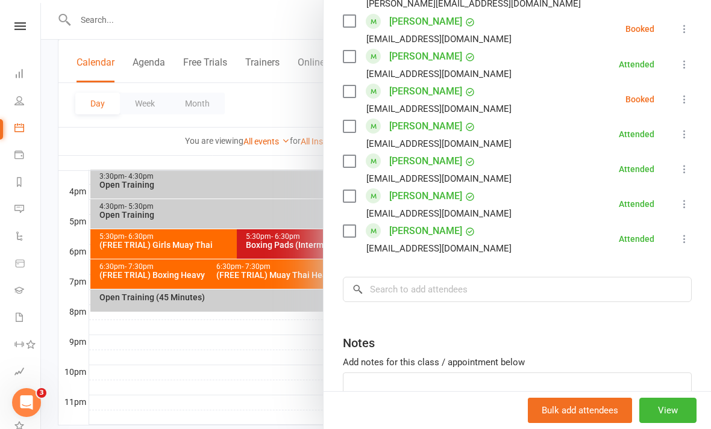
scroll to position [732, 0]
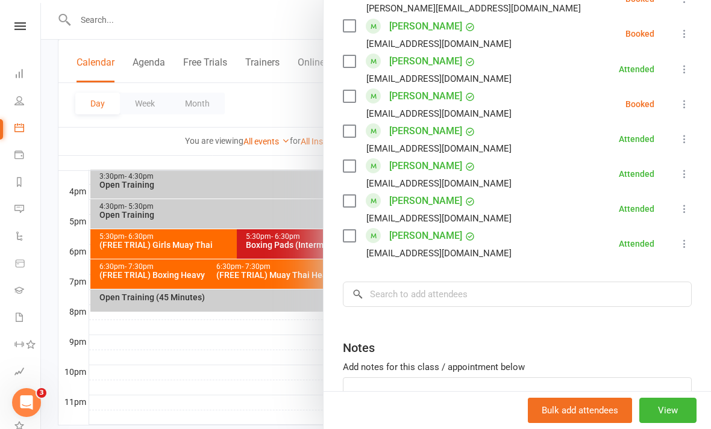
click at [686, 107] on icon at bounding box center [684, 104] width 12 height 12
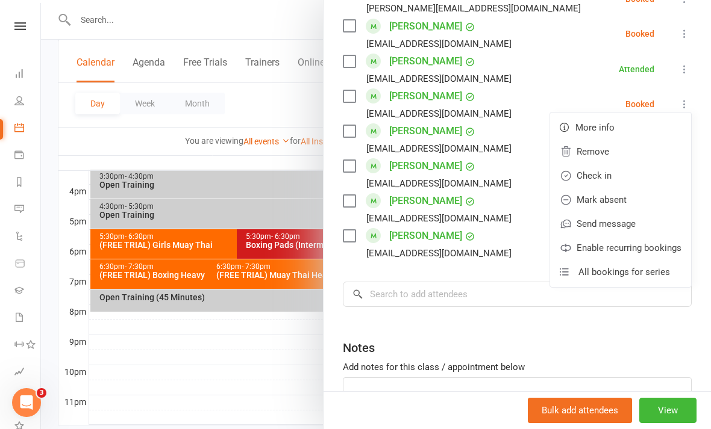
click at [626, 175] on link "Check in" at bounding box center [620, 176] width 141 height 24
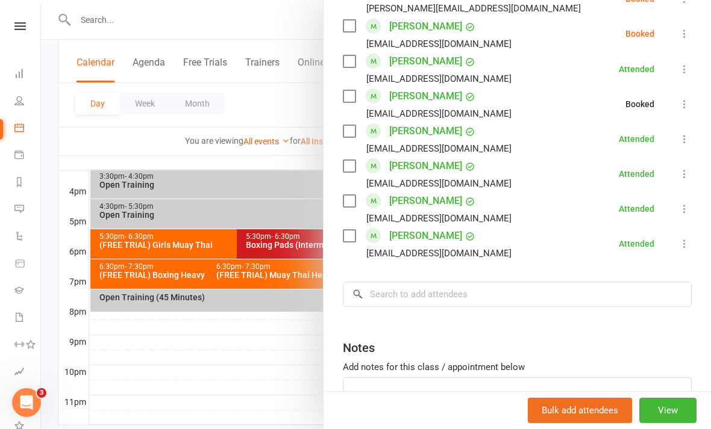
click at [682, 37] on icon at bounding box center [684, 34] width 12 height 12
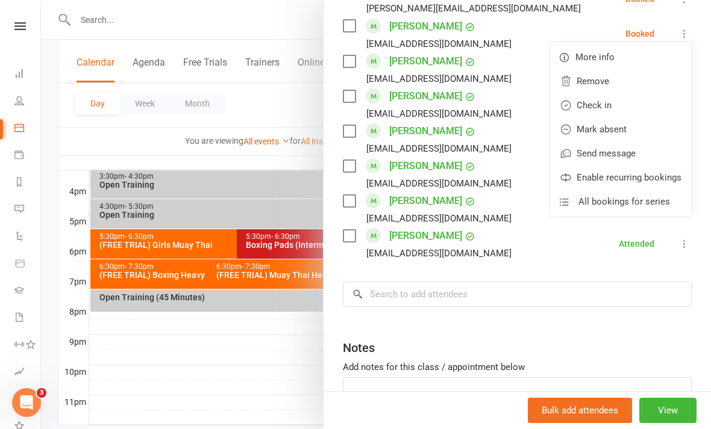
click at [631, 105] on link "Check in" at bounding box center [620, 105] width 141 height 24
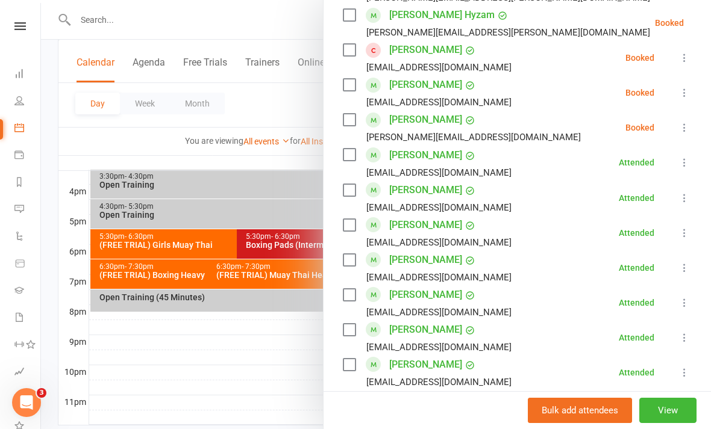
scroll to position [602, 0]
click at [688, 90] on icon at bounding box center [684, 93] width 12 height 12
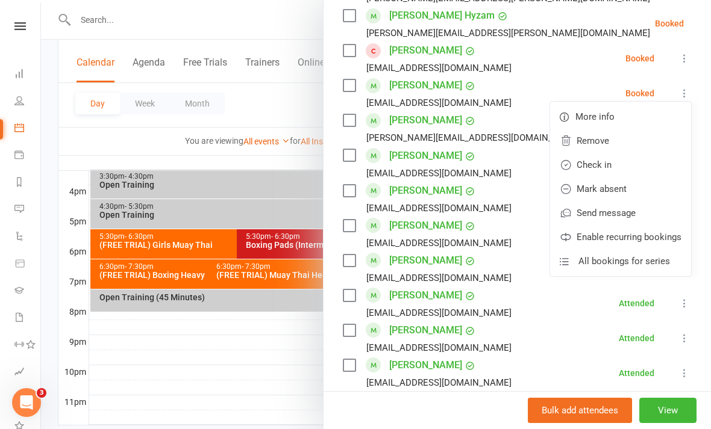
click at [620, 165] on link "Check in" at bounding box center [620, 165] width 141 height 24
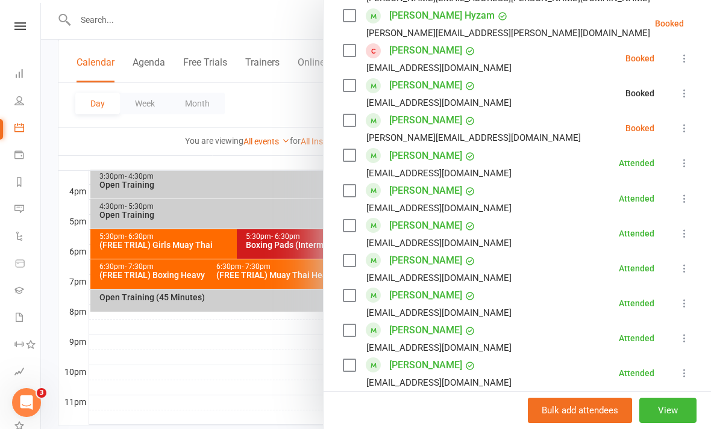
click at [689, 126] on icon at bounding box center [684, 128] width 12 height 12
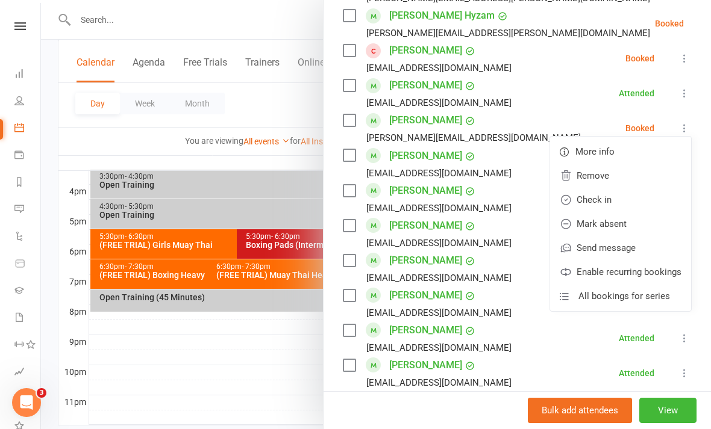
click at [619, 200] on link "Check in" at bounding box center [620, 200] width 141 height 24
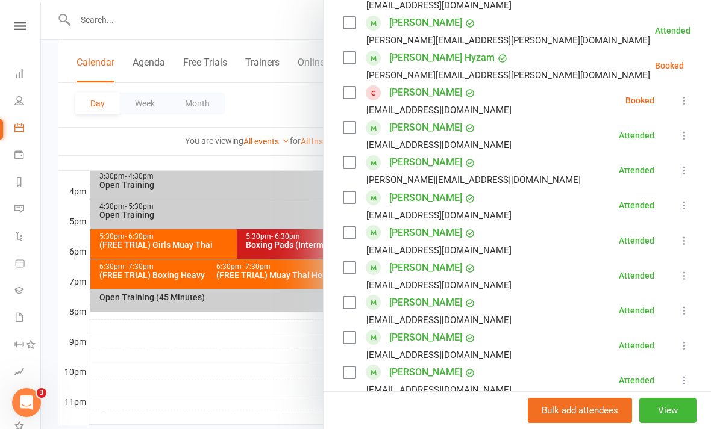
scroll to position [557, 0]
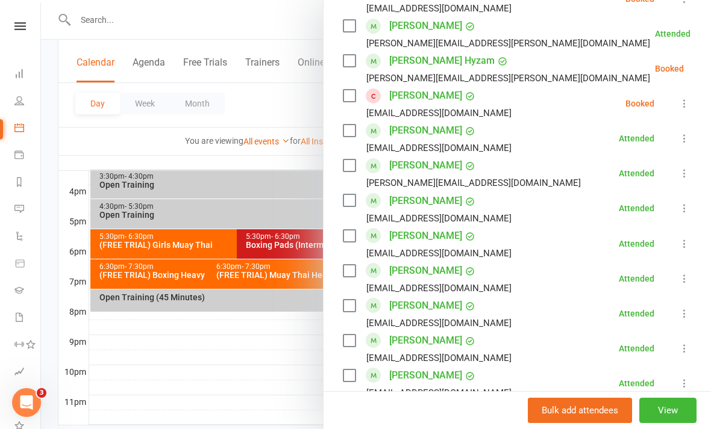
click at [684, 105] on icon at bounding box center [684, 104] width 12 height 12
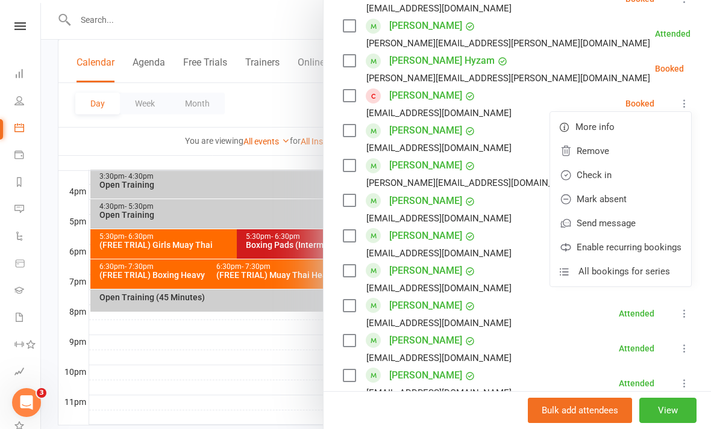
click at [622, 174] on link "Check in" at bounding box center [620, 175] width 141 height 24
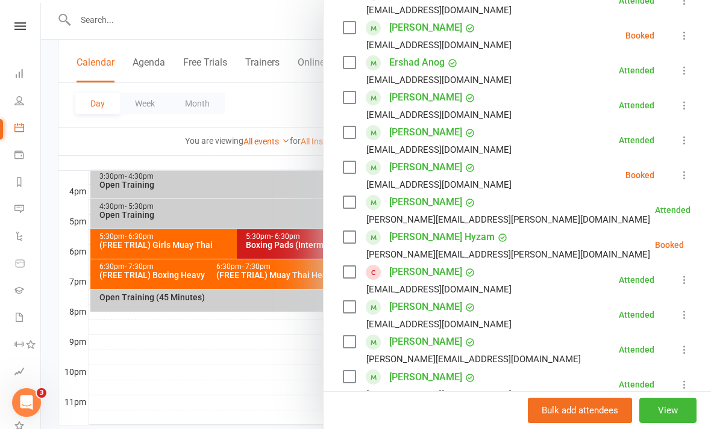
scroll to position [382, 0]
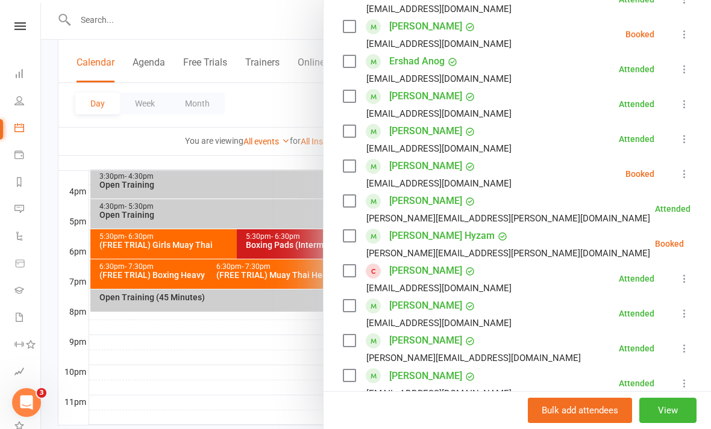
click at [682, 172] on icon at bounding box center [684, 174] width 12 height 12
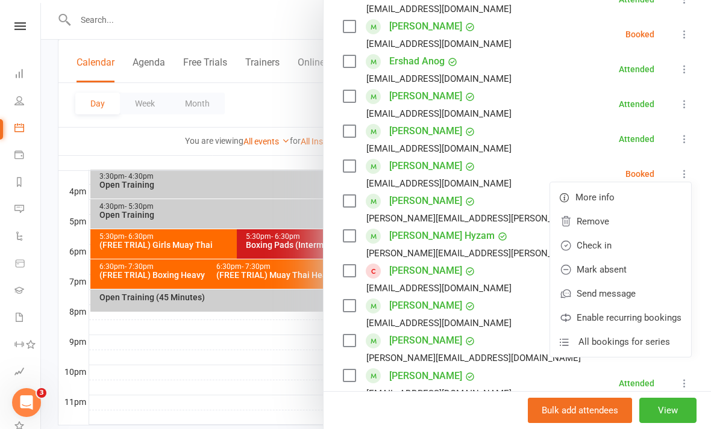
click at [613, 252] on link "Check in" at bounding box center [620, 246] width 141 height 24
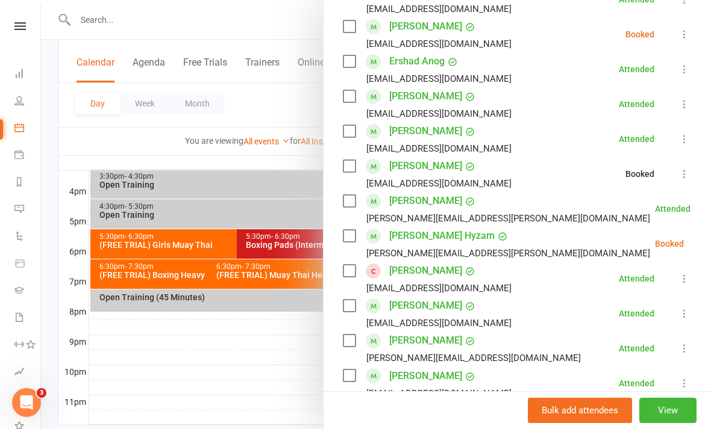
click at [689, 35] on icon at bounding box center [684, 34] width 12 height 12
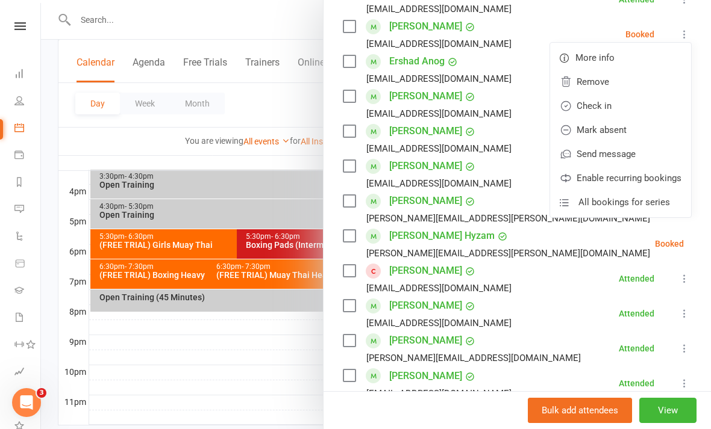
click at [620, 117] on link "Check in" at bounding box center [620, 106] width 141 height 24
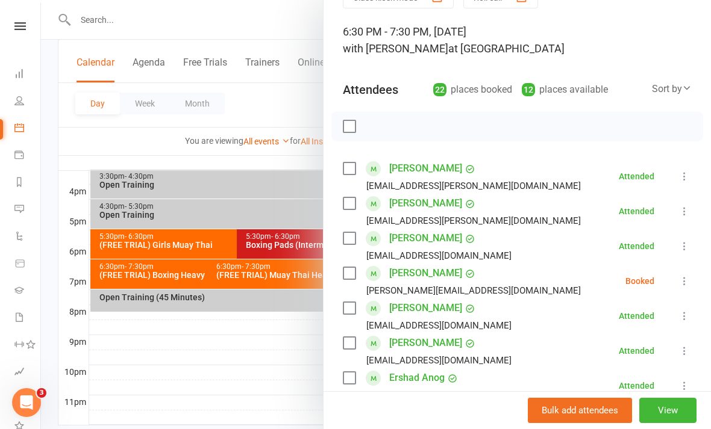
scroll to position [93, 0]
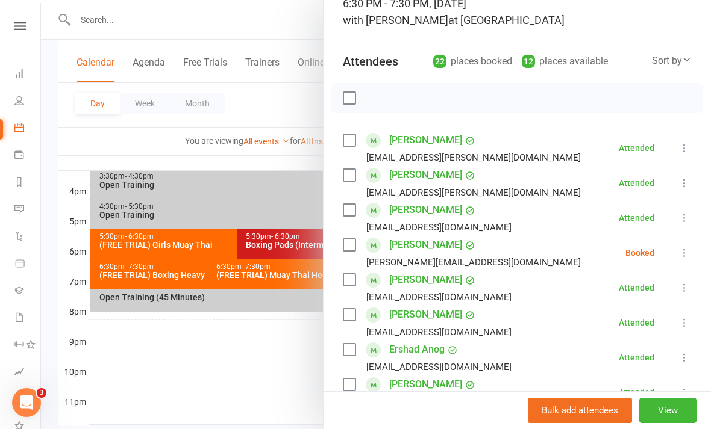
click at [681, 257] on icon at bounding box center [684, 253] width 12 height 12
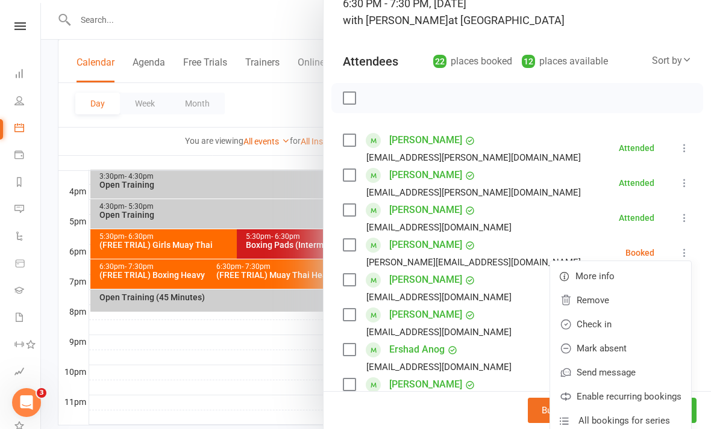
click at [616, 325] on link "Check in" at bounding box center [620, 325] width 141 height 24
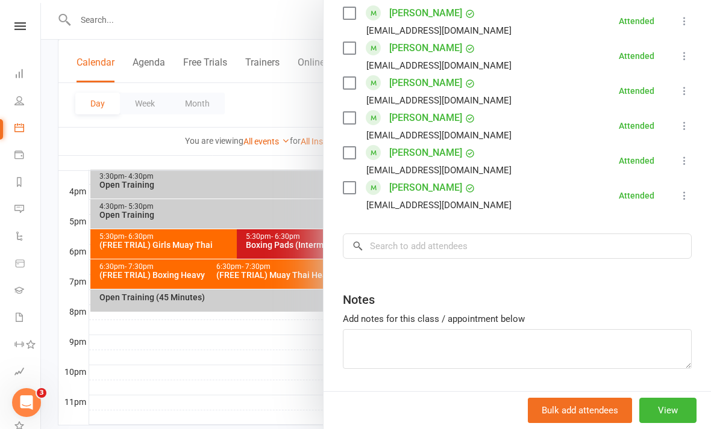
scroll to position [779, 0]
click at [265, 375] on div at bounding box center [376, 214] width 670 height 429
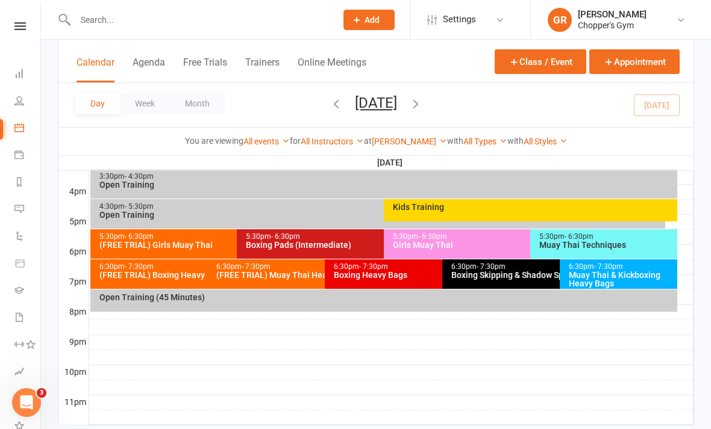
click at [529, 271] on div "Boxing Skipping & Shadow Sparring (Invite Only)" at bounding box center [557, 275] width 212 height 8
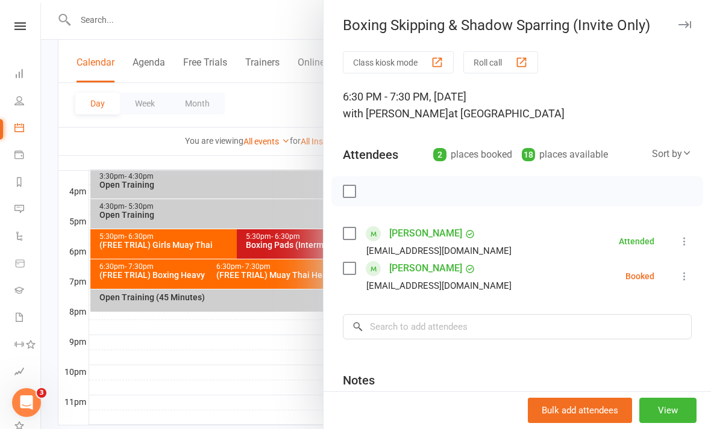
click at [686, 278] on icon at bounding box center [684, 276] width 12 height 12
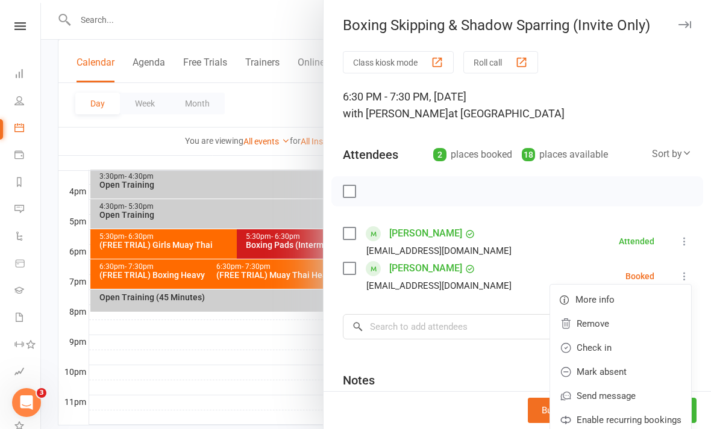
click at [606, 345] on link "Check in" at bounding box center [620, 348] width 141 height 24
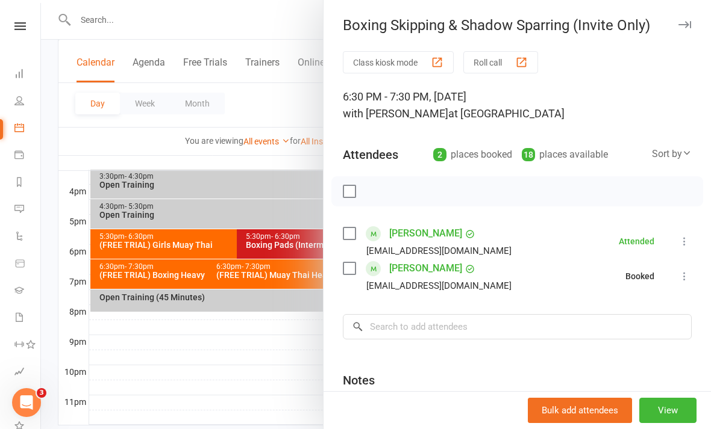
click at [278, 381] on div at bounding box center [376, 214] width 670 height 429
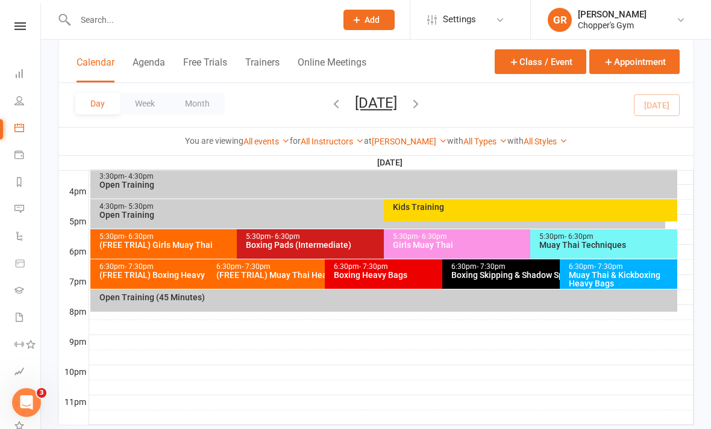
click at [483, 298] on div "Open Training (45 Minutes)" at bounding box center [387, 297] width 576 height 8
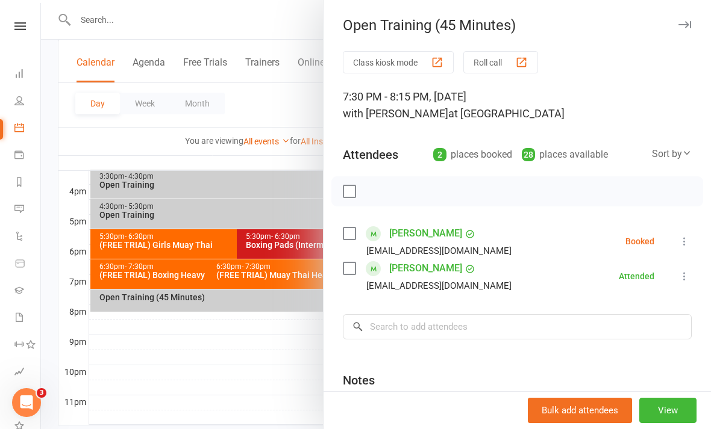
click at [686, 240] on icon at bounding box center [684, 242] width 12 height 12
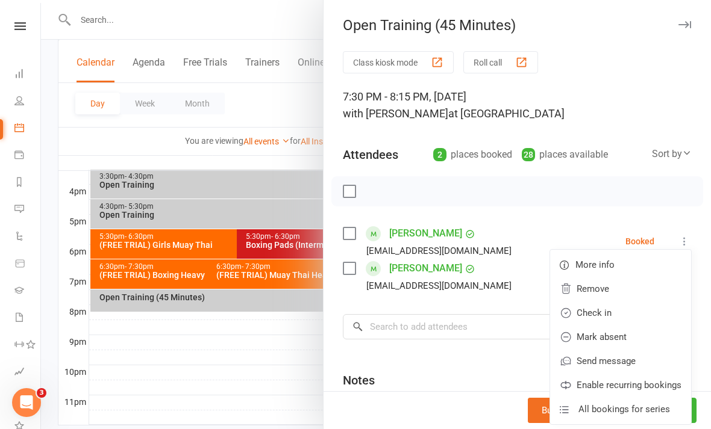
click at [602, 314] on link "Check in" at bounding box center [620, 313] width 141 height 24
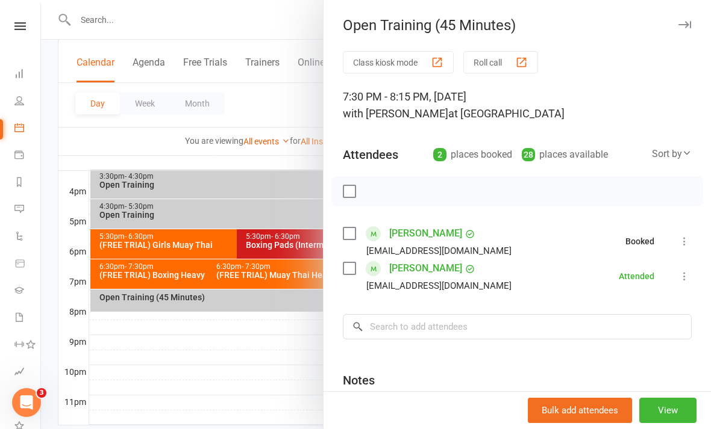
click at [284, 410] on div at bounding box center [376, 214] width 670 height 429
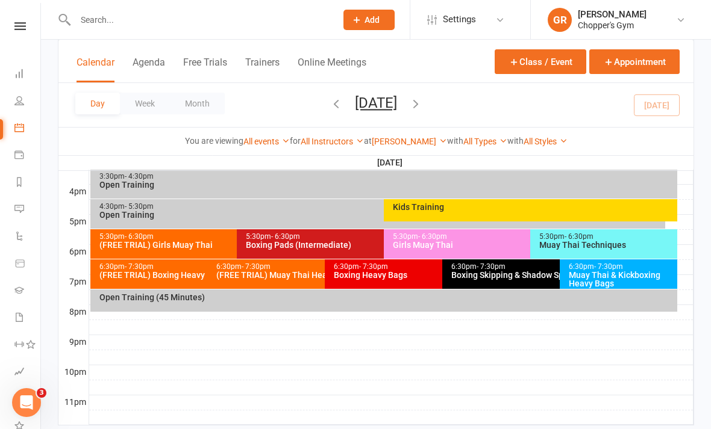
click at [626, 271] on div "Muay Thai & Kickboxing Heavy Bags" at bounding box center [621, 279] width 107 height 17
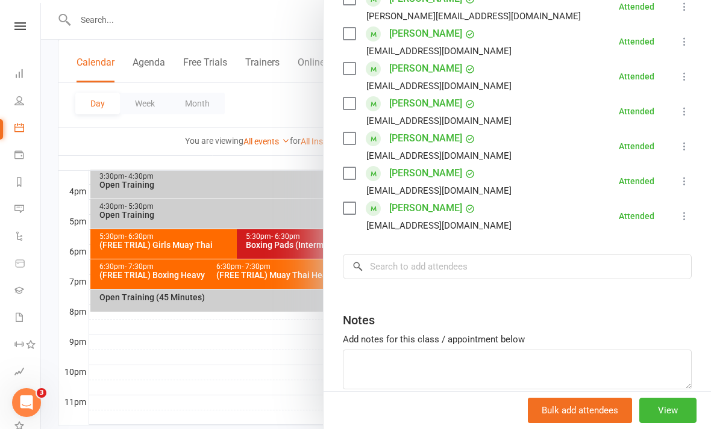
scroll to position [449, 0]
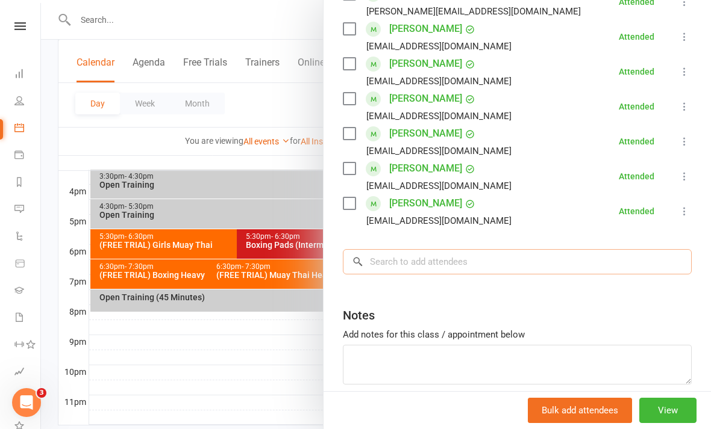
click at [563, 261] on input "search" at bounding box center [517, 261] width 349 height 25
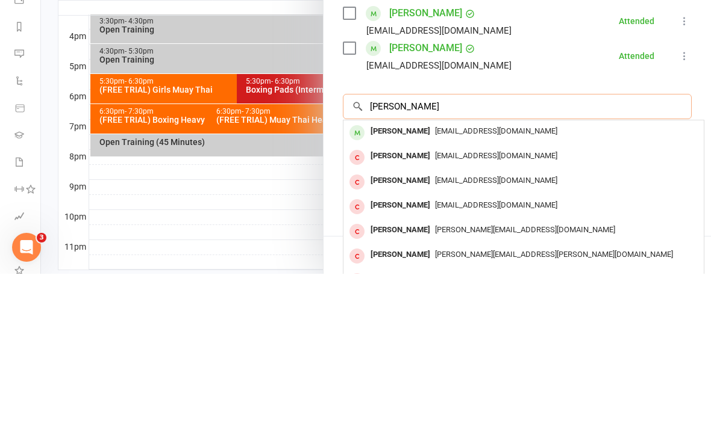
type input "Josh rap"
click at [522, 278] on div "jjraptis@hotmail.com" at bounding box center [523, 286] width 351 height 17
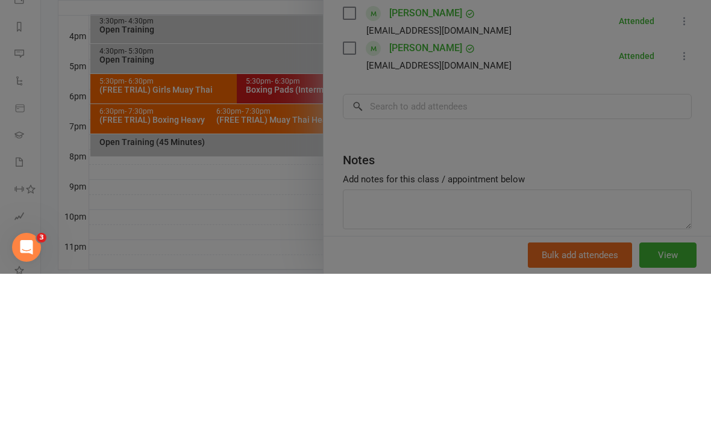
scroll to position [545, 0]
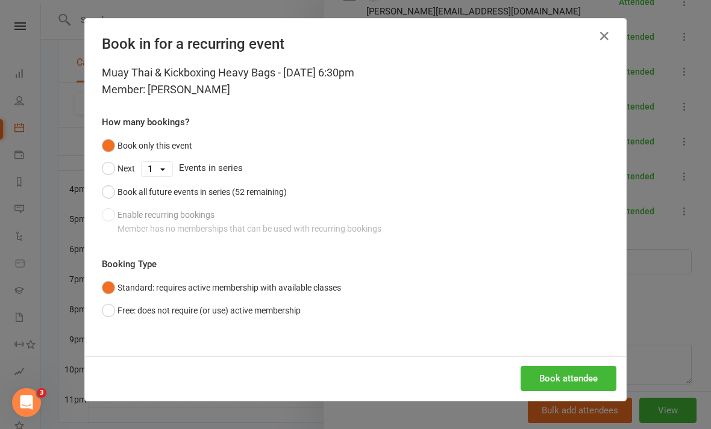
click at [555, 384] on button "Book attendee" at bounding box center [568, 378] width 96 height 25
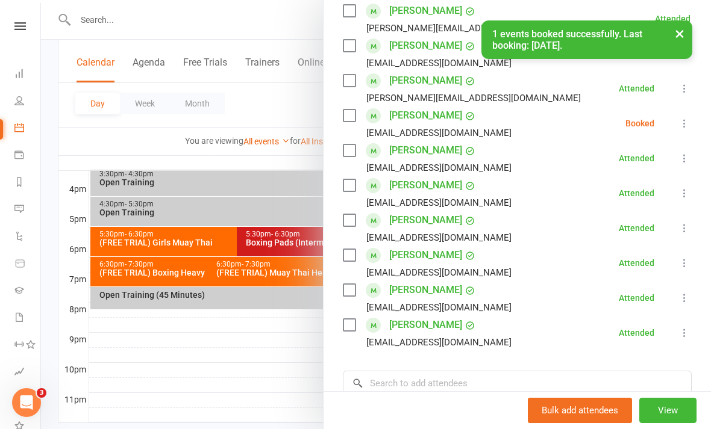
scroll to position [363, 0]
click at [682, 128] on icon at bounding box center [684, 123] width 12 height 12
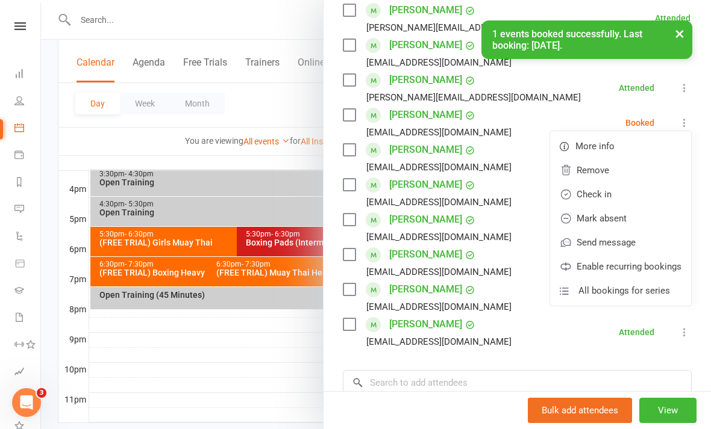
click at [616, 196] on link "Check in" at bounding box center [620, 195] width 141 height 24
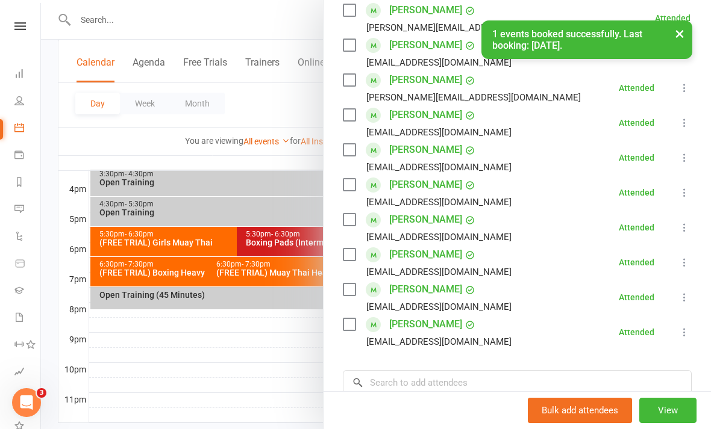
click at [286, 372] on div at bounding box center [376, 214] width 670 height 429
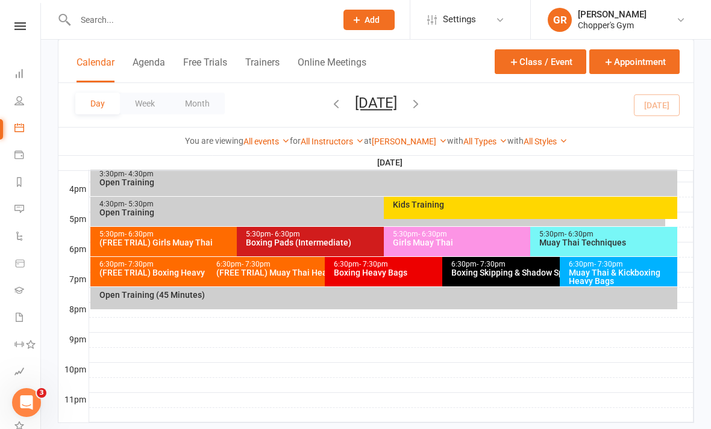
click at [608, 278] on div "Muay Thai & Kickboxing Heavy Bags" at bounding box center [621, 277] width 107 height 17
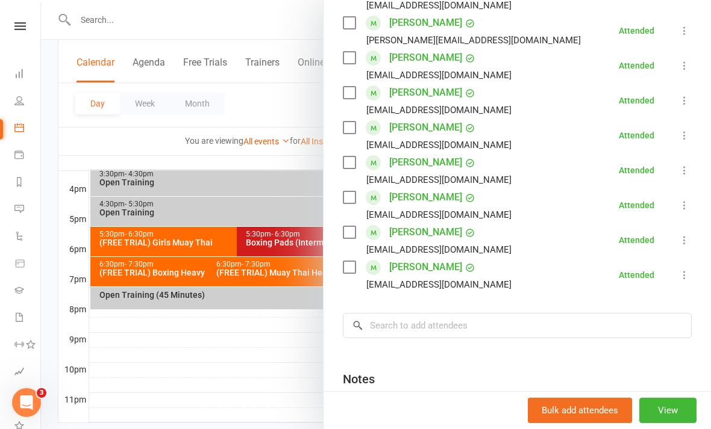
scroll to position [457, 0]
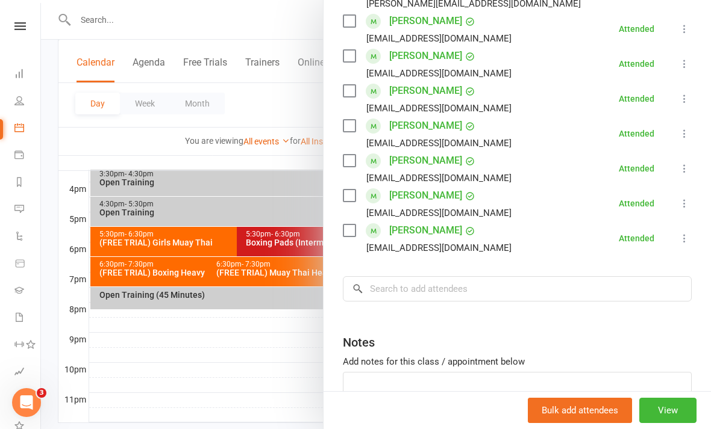
click at [279, 360] on div at bounding box center [376, 214] width 670 height 429
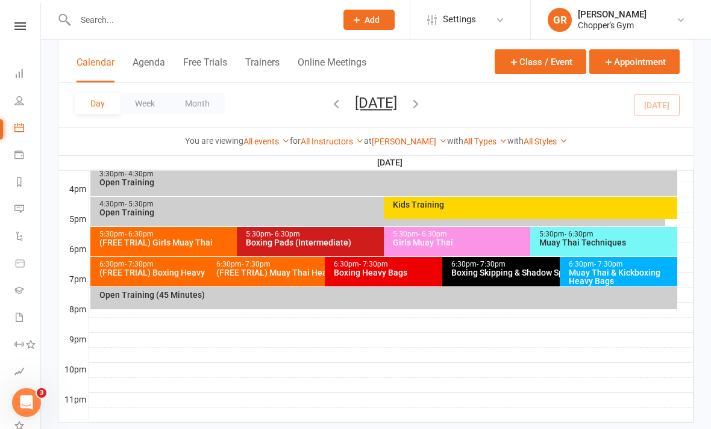
click at [493, 273] on div "Boxing Skipping & Shadow Sparring (Invite Only)" at bounding box center [557, 273] width 212 height 8
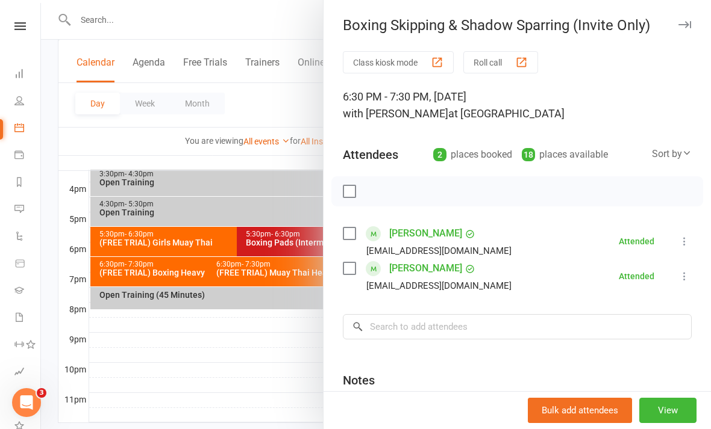
click at [267, 402] on div at bounding box center [376, 214] width 670 height 429
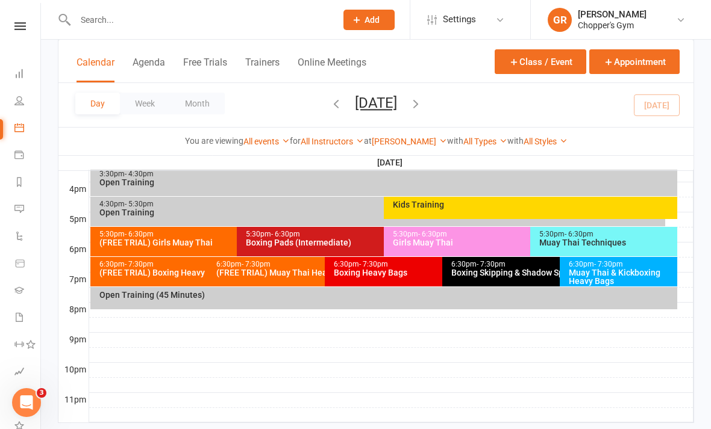
click at [401, 276] on div "Boxing Heavy Bags" at bounding box center [439, 273] width 212 height 8
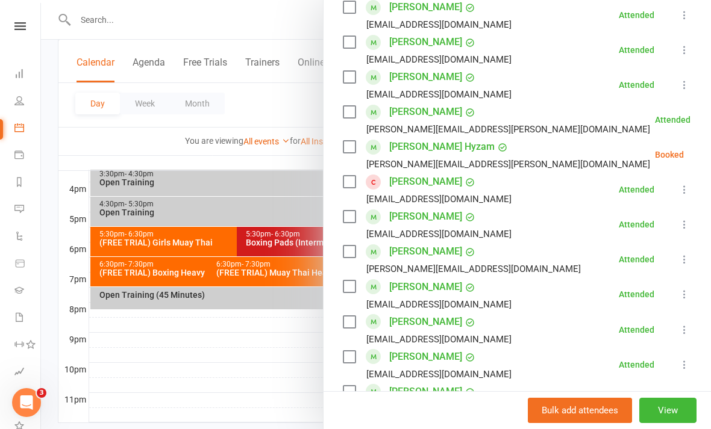
scroll to position [476, 0]
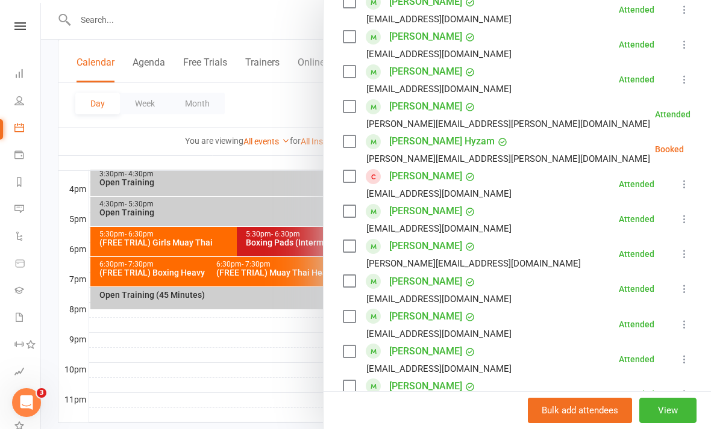
click at [221, 367] on div at bounding box center [376, 214] width 670 height 429
